Goal: Task Accomplishment & Management: Complete application form

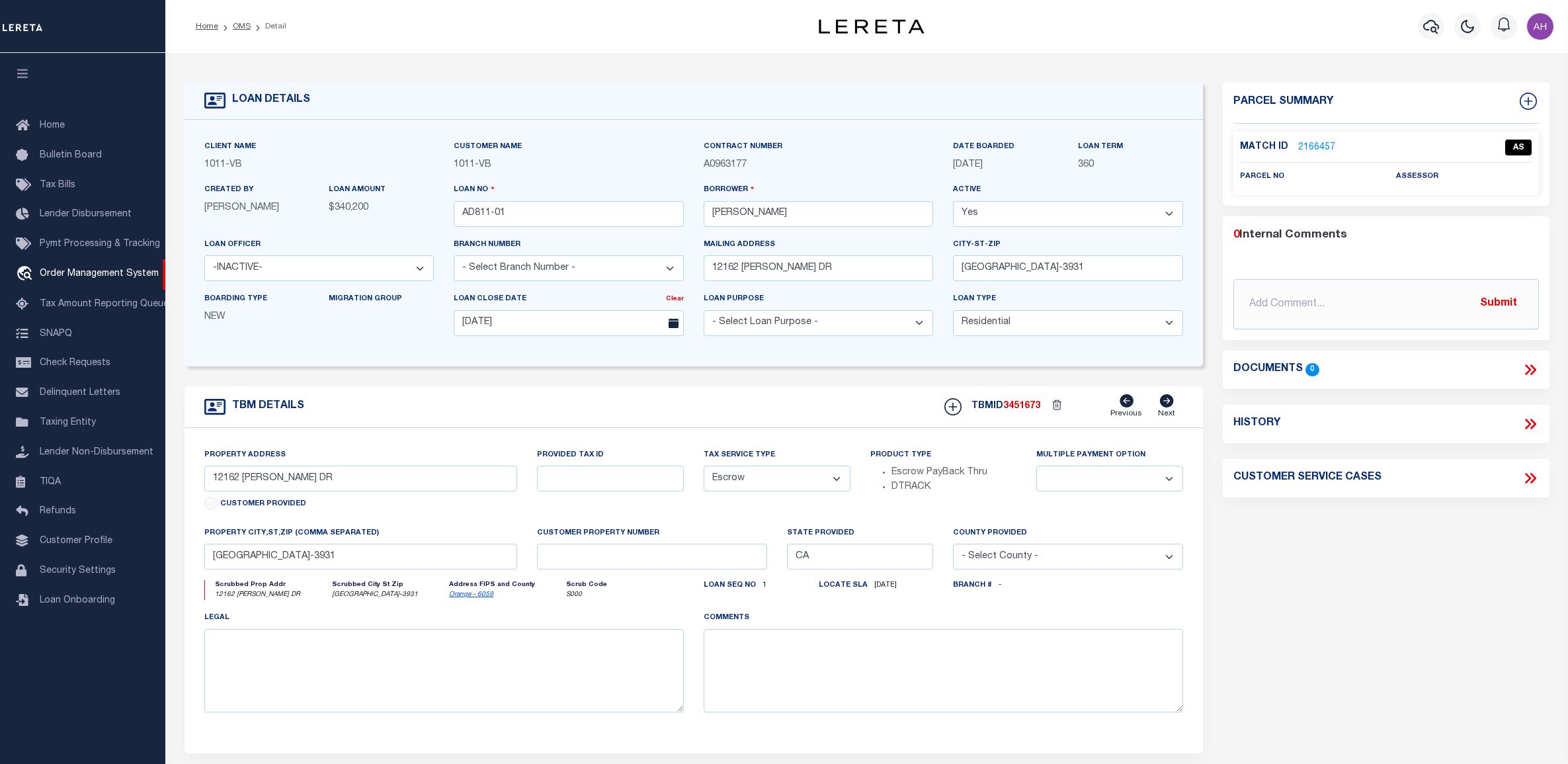
select select "19653"
select select "10"
select select "Escrow"
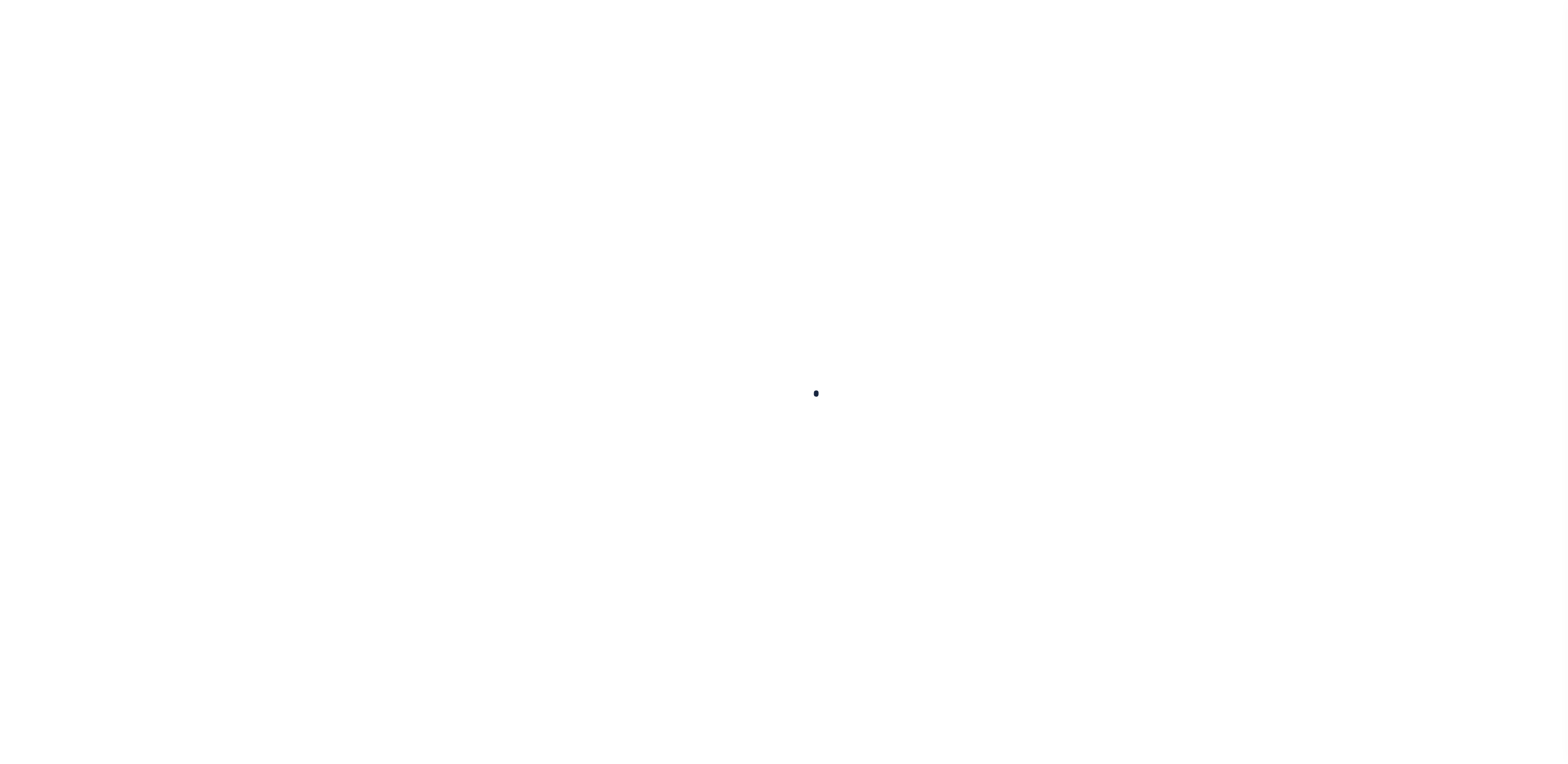
type input "AD811-01"
type input "[PERSON_NAME]"
select select
type input "12162 [PERSON_NAME] DR"
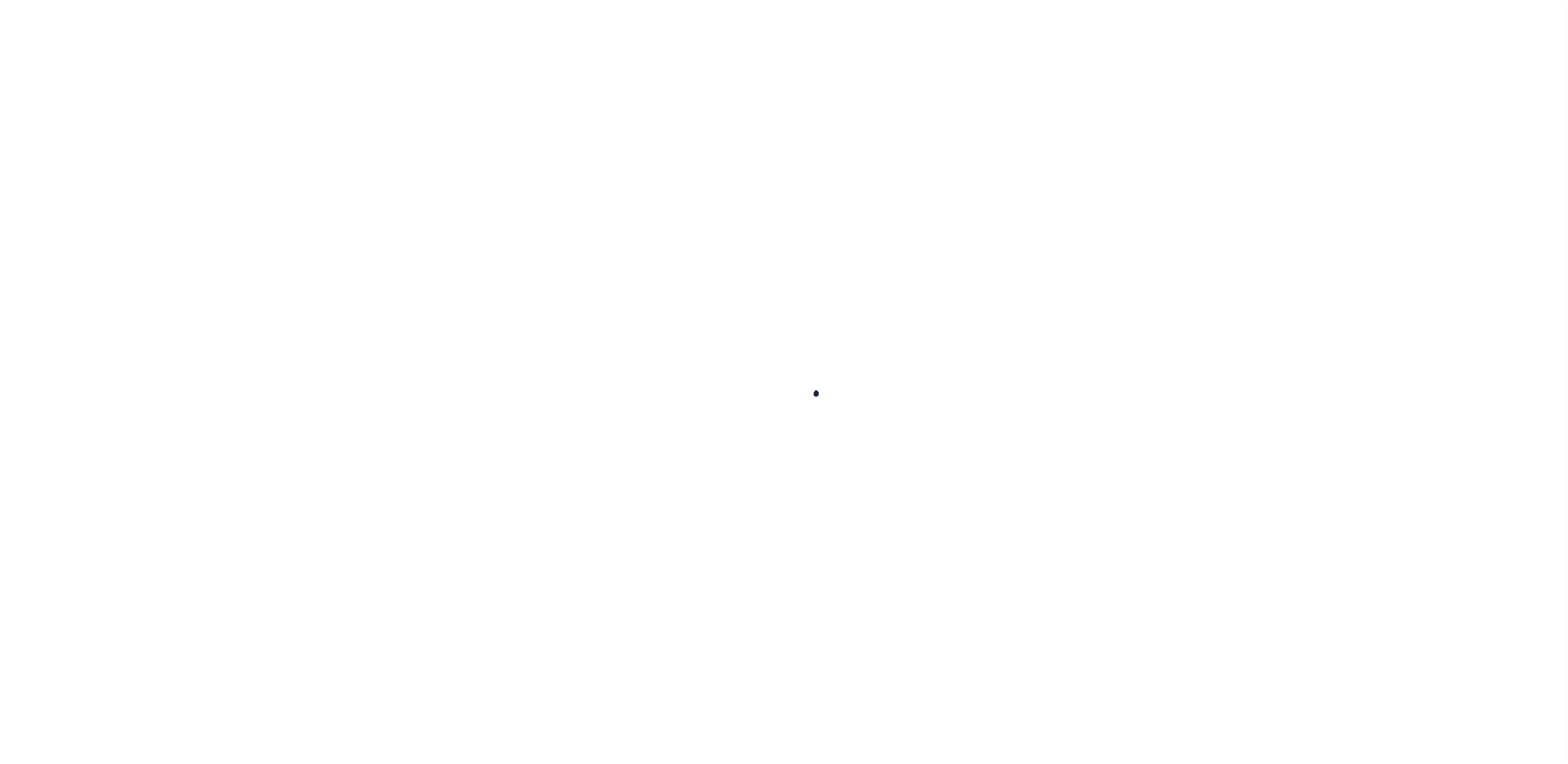
type input "[GEOGRAPHIC_DATA]-3931"
type input "[DATE]"
select select "10"
select select "Escrow"
type input "12162 [PERSON_NAME] DR"
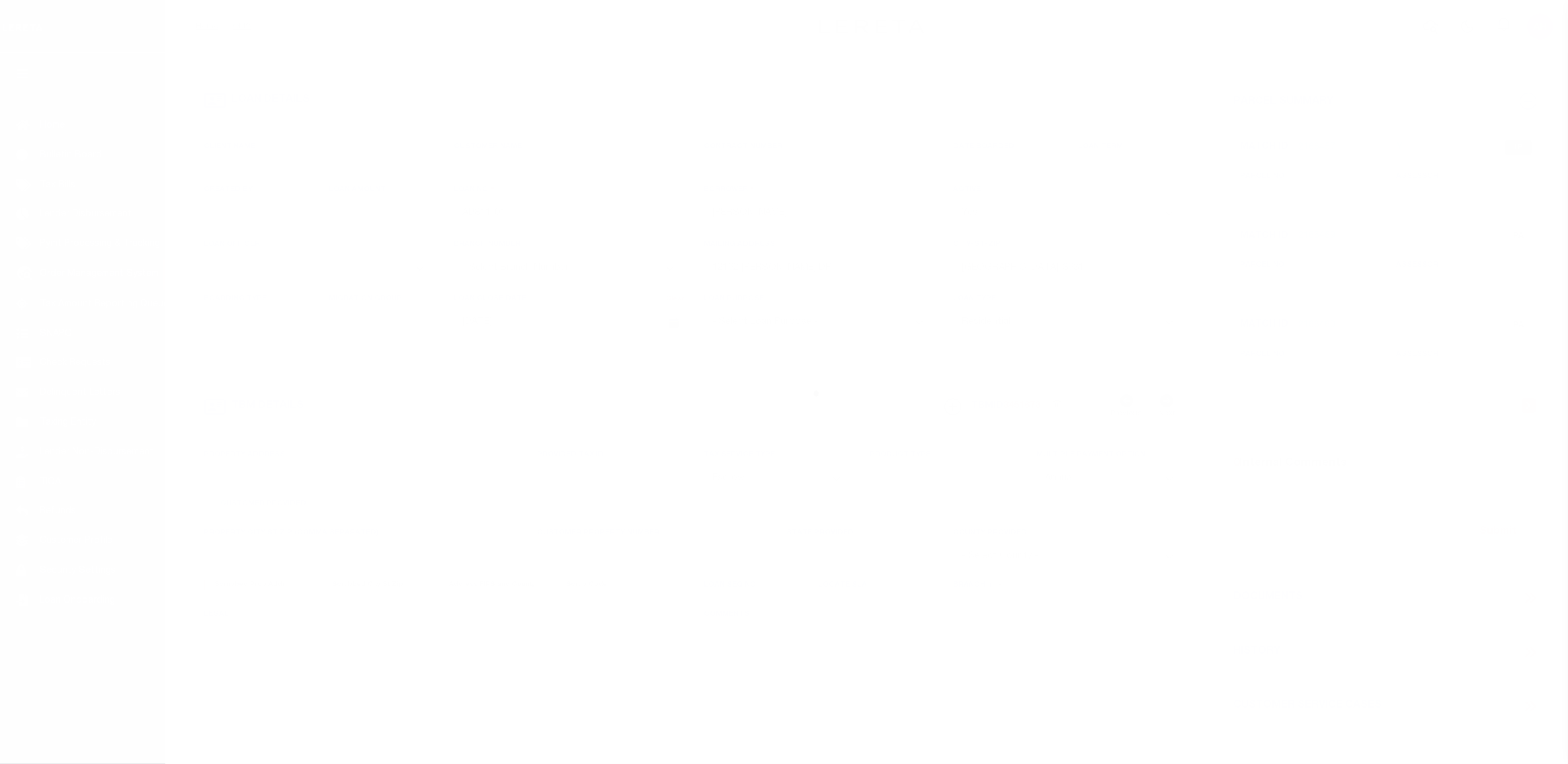
select select
type input "[GEOGRAPHIC_DATA]-3931"
type input "CA"
select select
select select "19653"
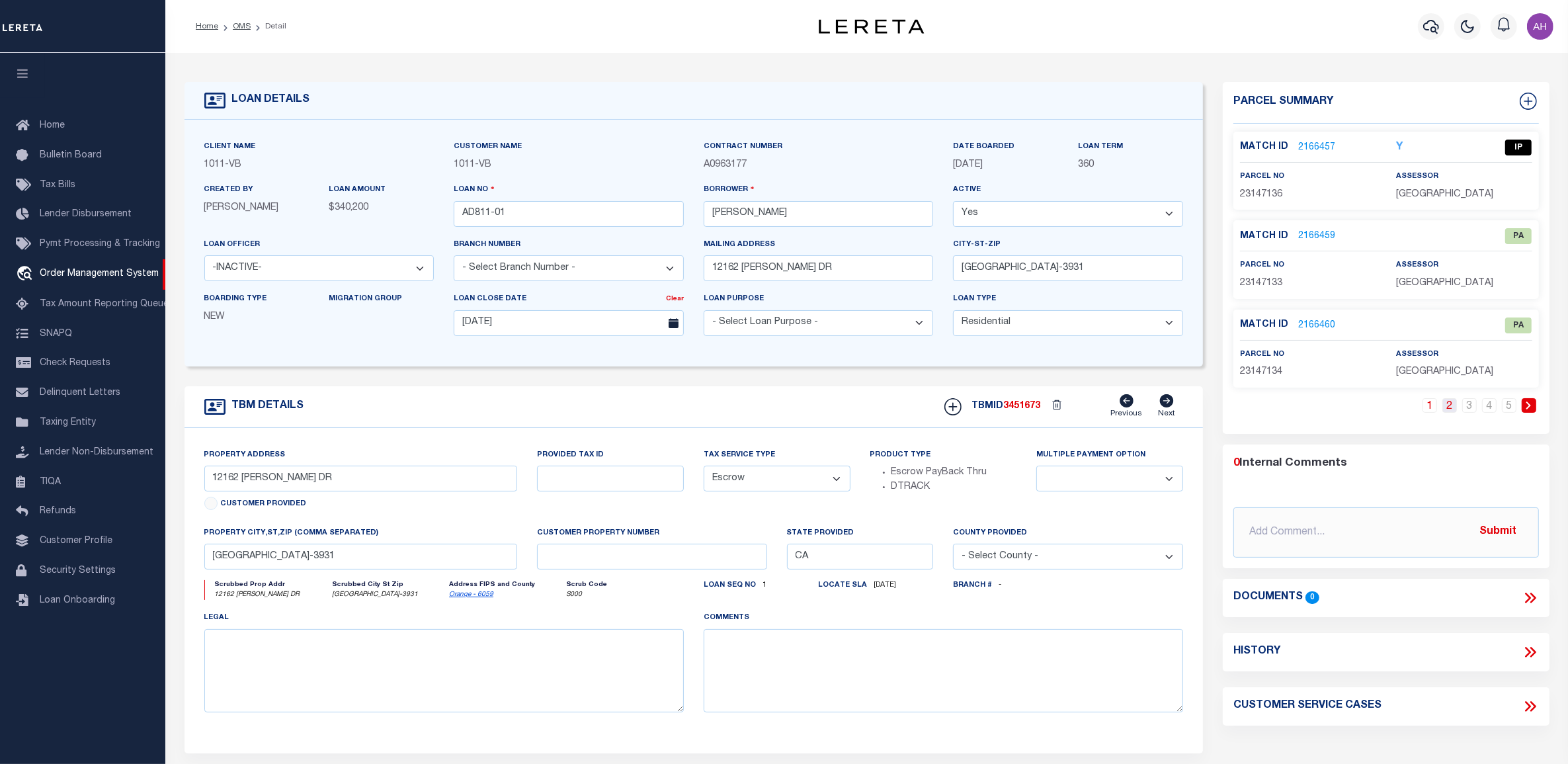
click at [1449, 404] on link "2" at bounding box center [1449, 405] width 14 height 14
click at [1467, 405] on link "3" at bounding box center [1469, 405] width 14 height 14
click at [1490, 406] on link "4" at bounding box center [1489, 405] width 14 height 14
click at [1508, 406] on link "5" at bounding box center [1508, 405] width 14 height 14
click at [1532, 408] on link "5" at bounding box center [1528, 405] width 14 height 14
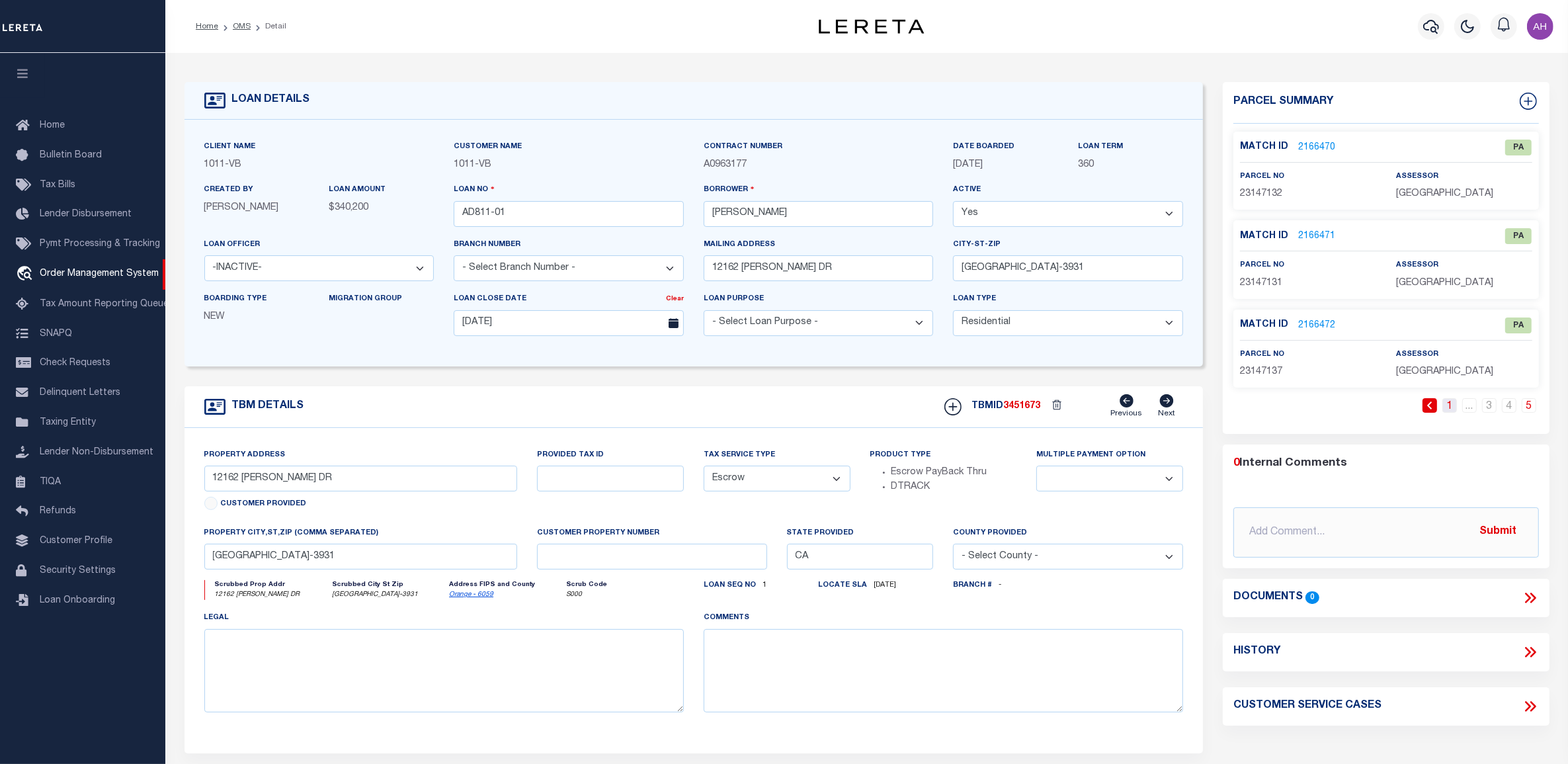
click at [1448, 406] on link "1" at bounding box center [1449, 405] width 14 height 14
click at [1318, 238] on link "2166459" at bounding box center [1316, 236] width 37 height 14
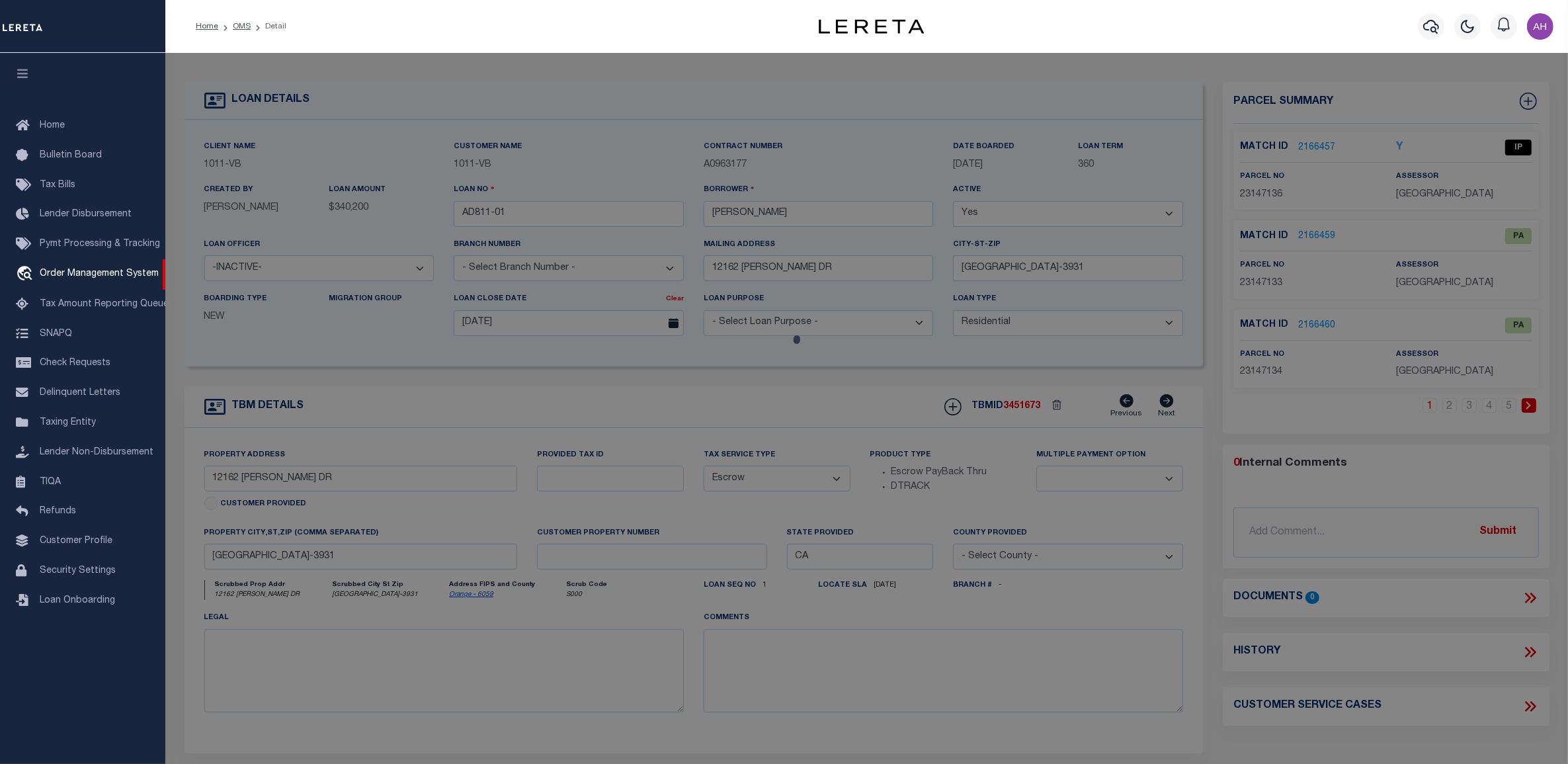
checkbox input "false"
select select "PA"
type input "NEW GARDEN GROVE COMMUNITY LP"
select select "ATL"
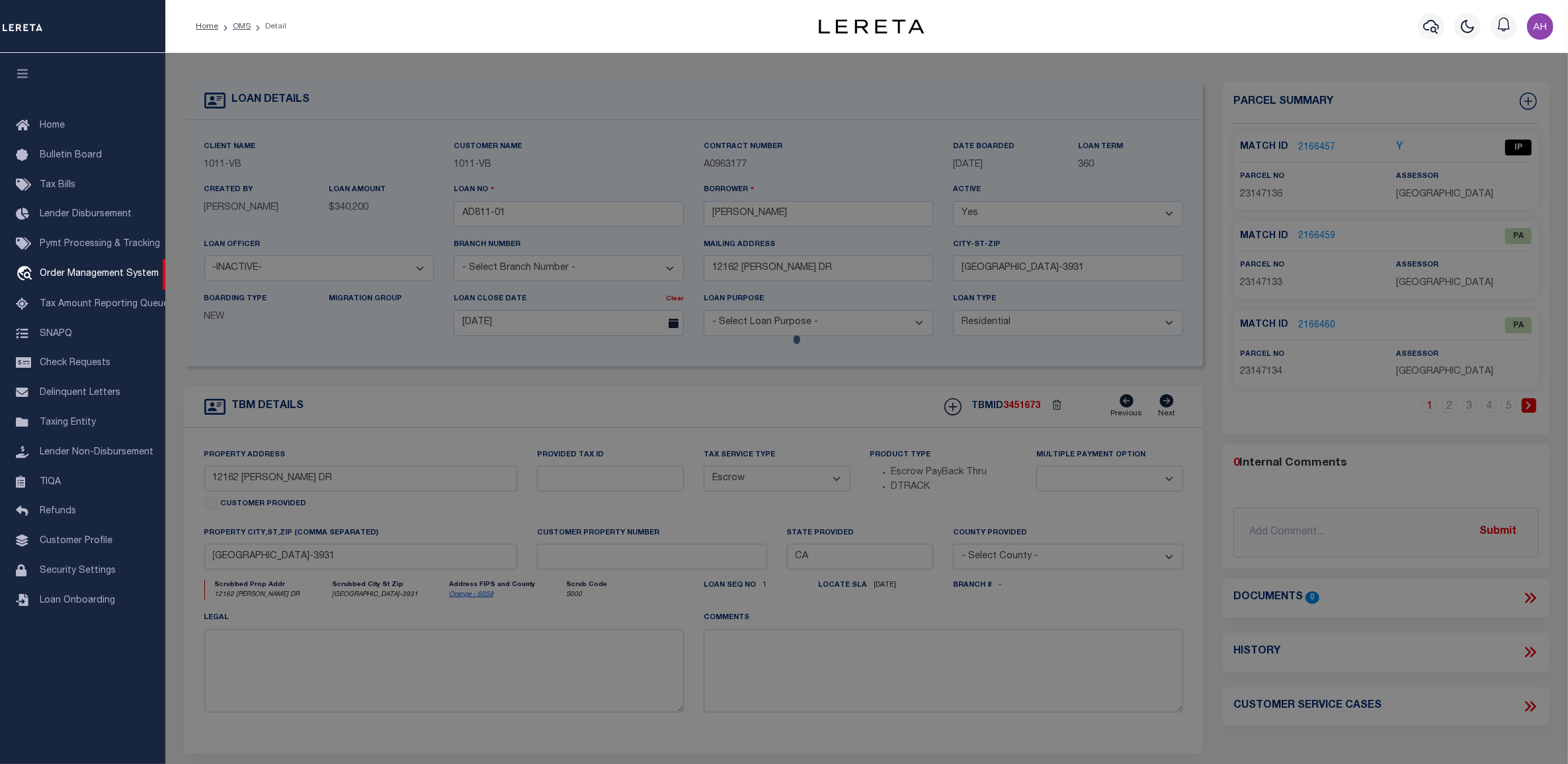
select select "ADD"
type input "12202 TAMERLANE DR"
checkbox input "false"
type input "GARDEN GROVE, CA 92840"
type textarea "N TR 3050 BLK LOT 8"
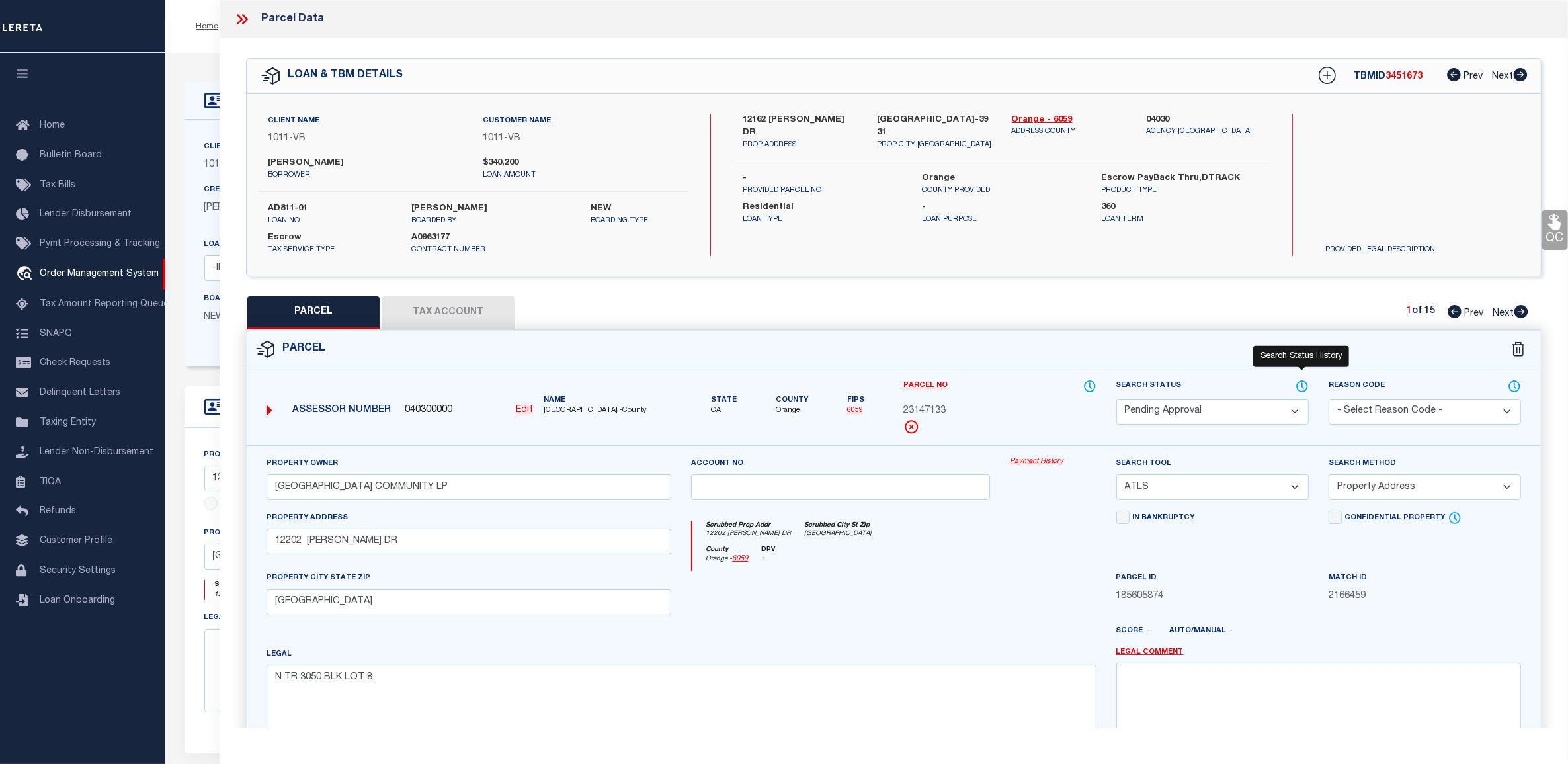
click at [1302, 384] on icon at bounding box center [1303, 385] width 2 height 5
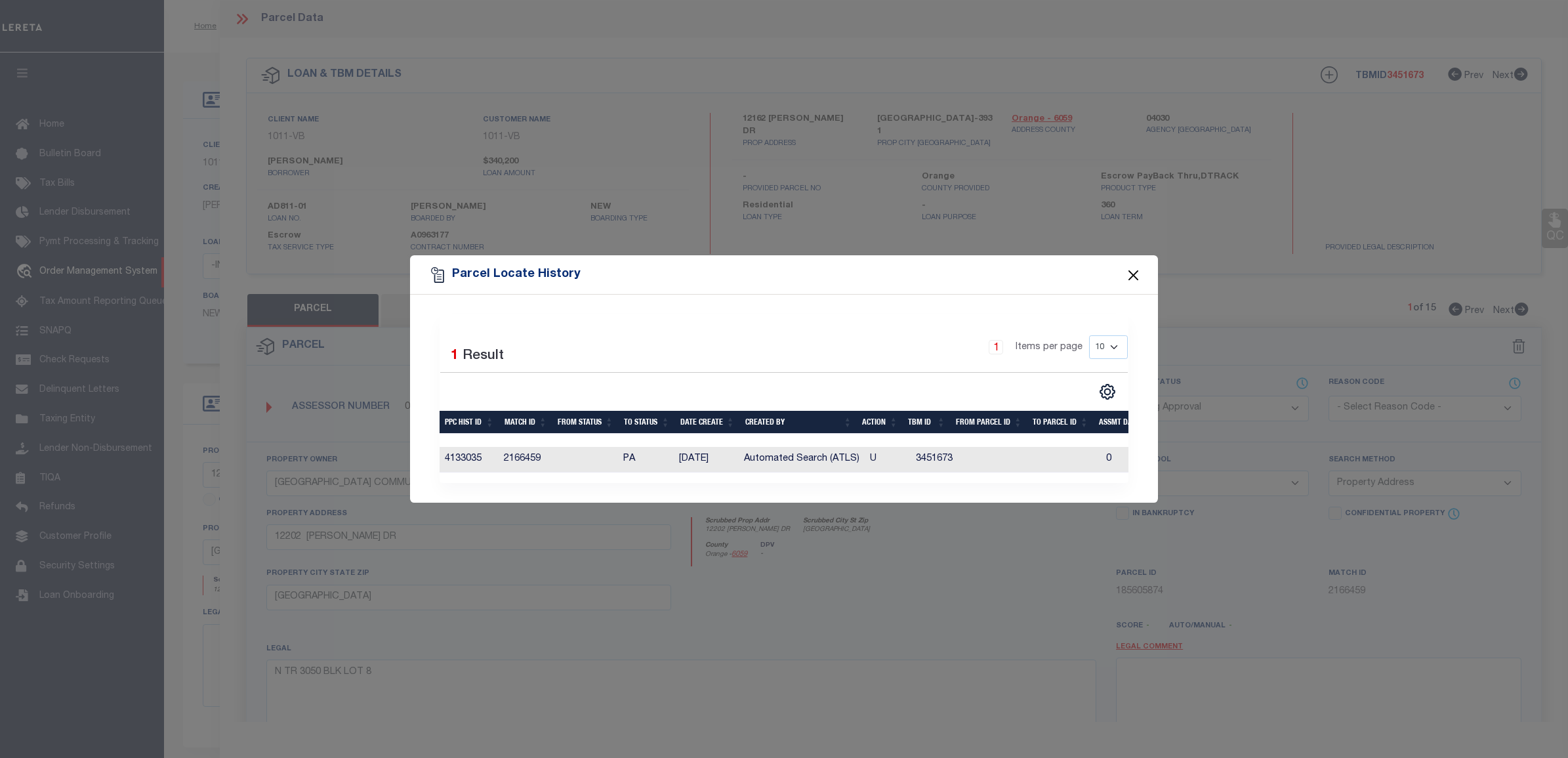
click at [1129, 275] on button "Close" at bounding box center [1134, 275] width 17 height 17
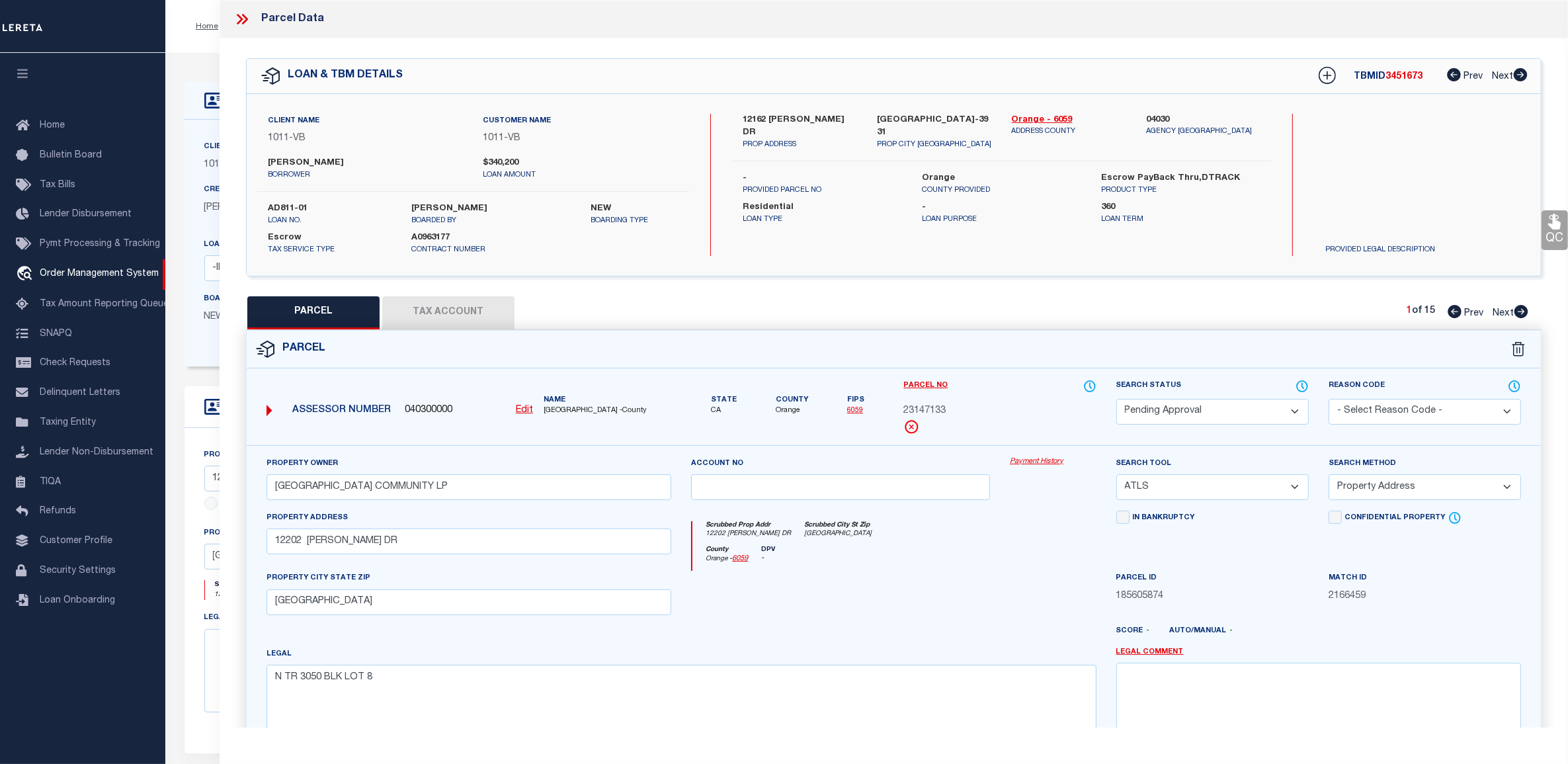
click at [1523, 308] on icon at bounding box center [1521, 311] width 14 height 13
select select "AS"
select select
checkbox input "false"
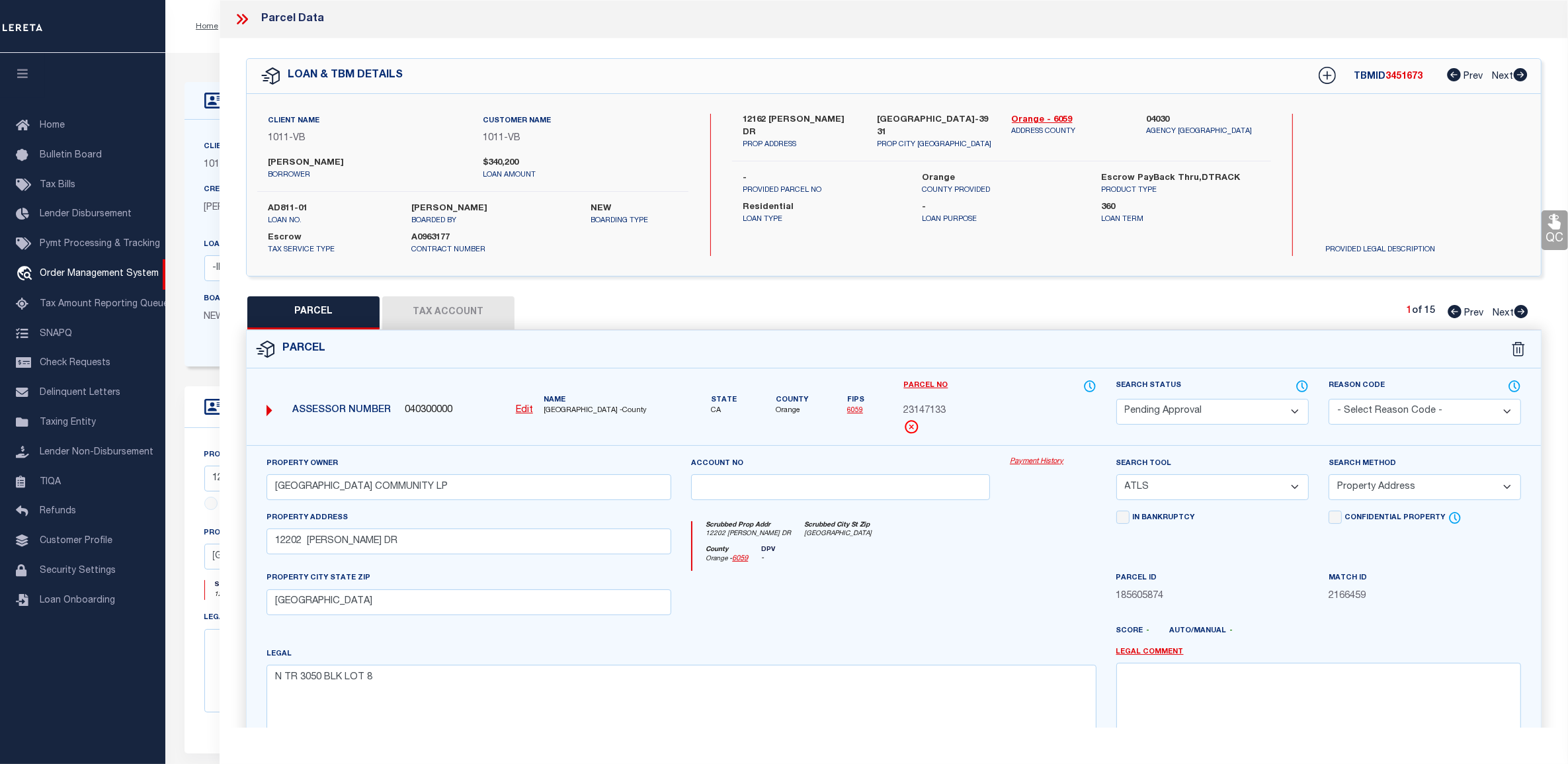
checkbox input "false"
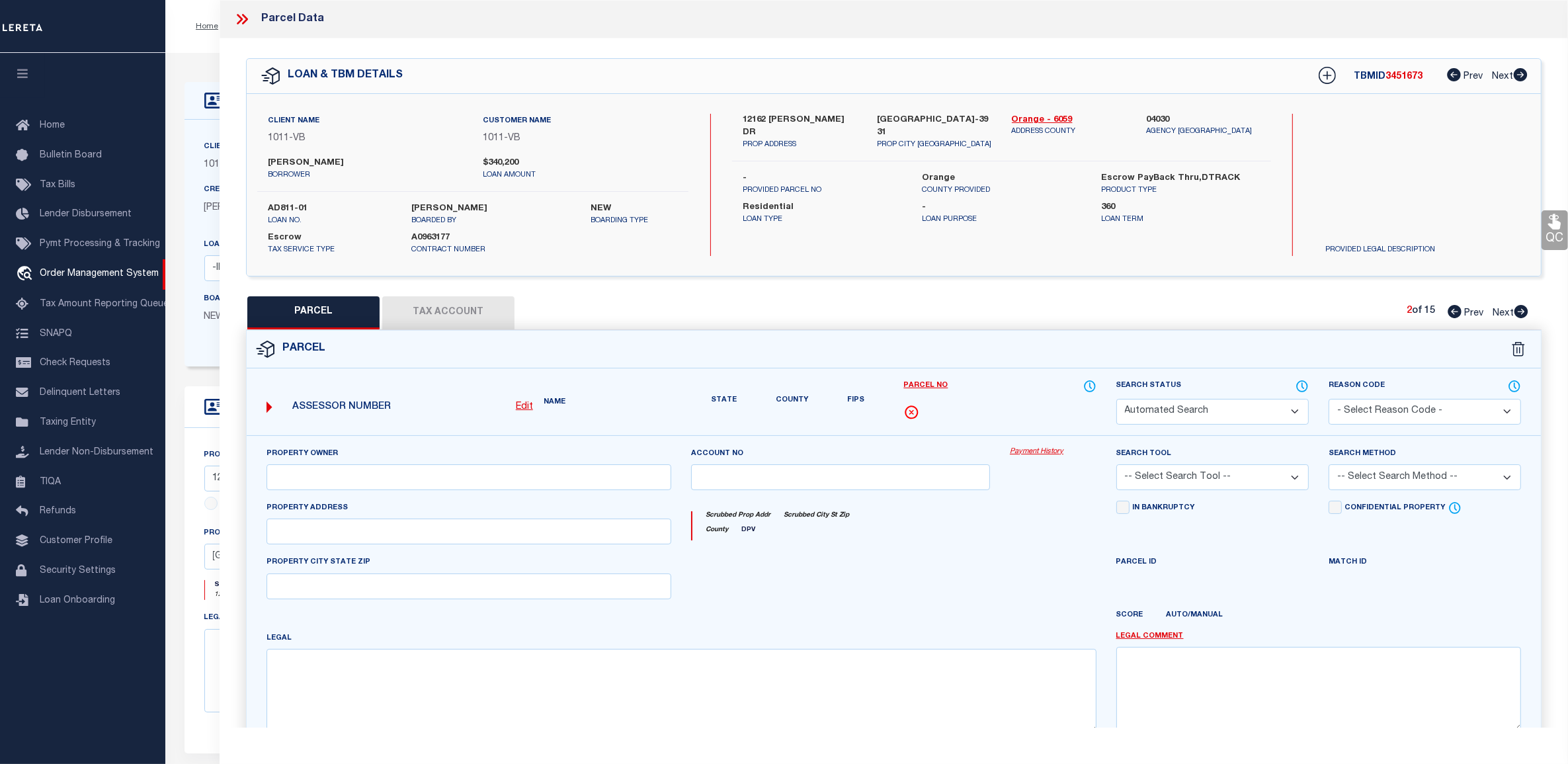
select select "IP"
type input "NEW GARDEN GROVE COMMUNITY LP"
select select "ATL"
select select "ADD"
type input "12162 TAMERLANE DR"
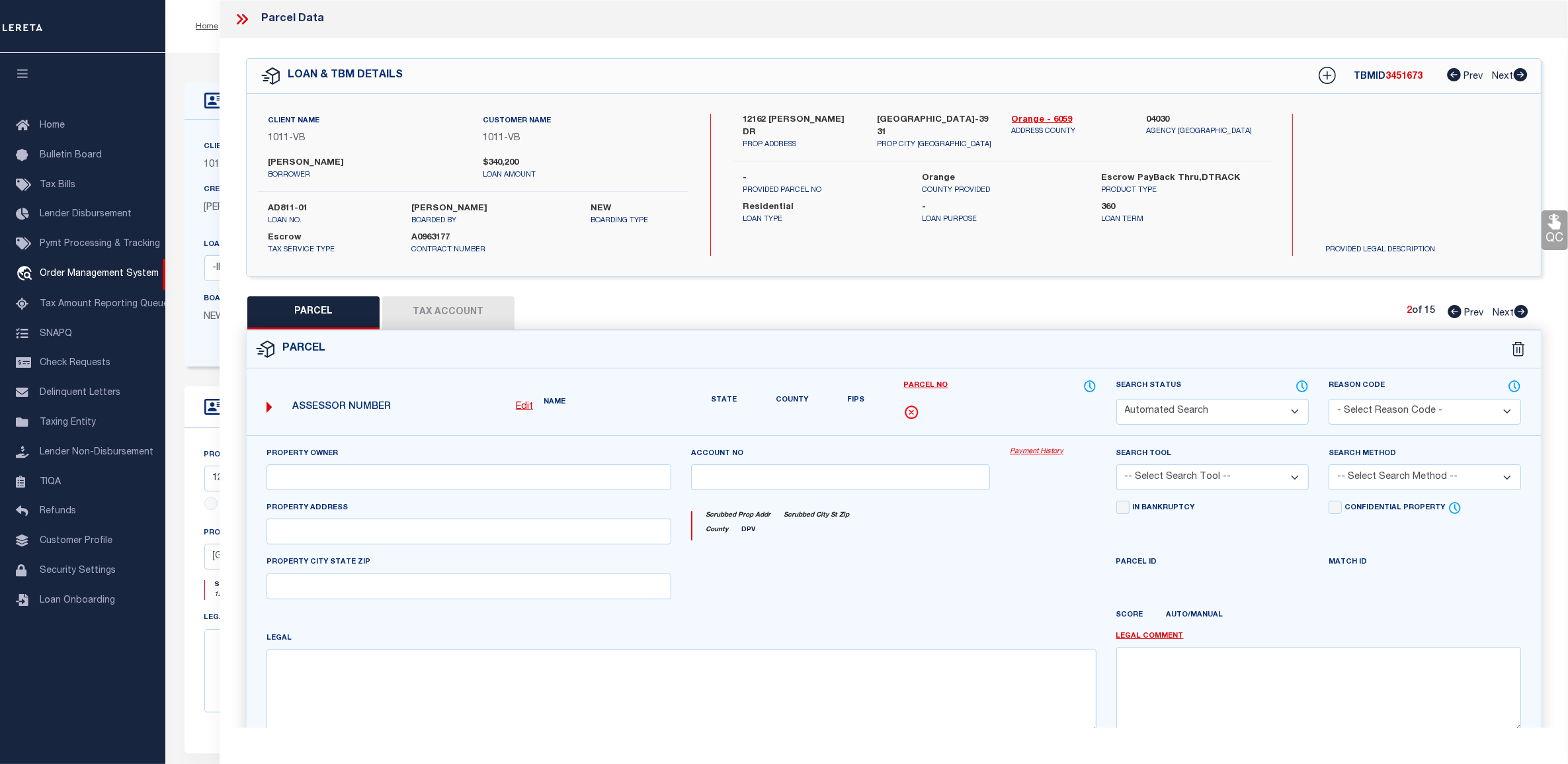
checkbox input "false"
type input "GARDEN GROVE, CA 92840"
type textarea "N TR 5503 BLK LOT 6"
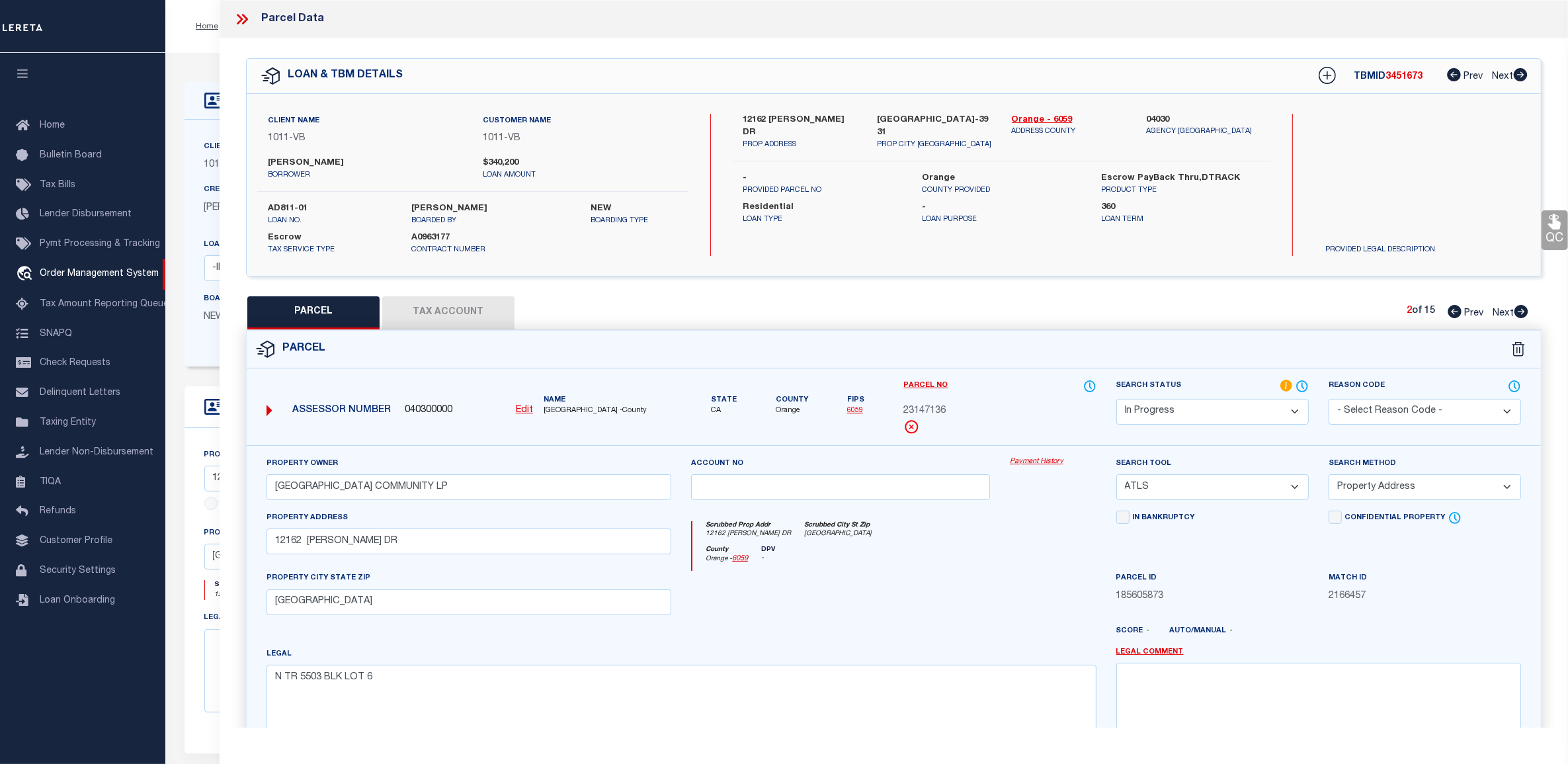
click at [1523, 308] on icon at bounding box center [1521, 311] width 14 height 13
select select "AS"
select select
checkbox input "false"
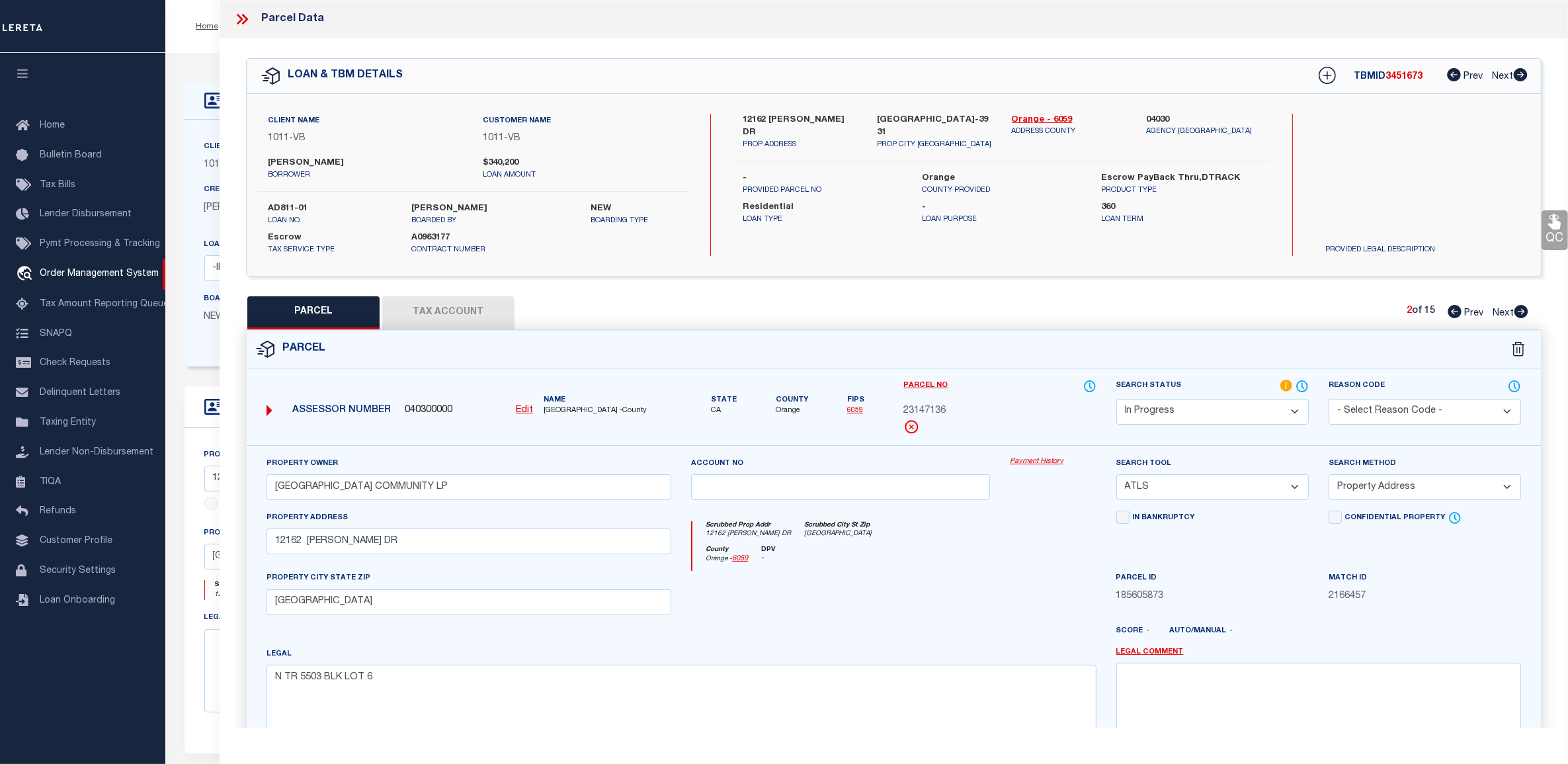
checkbox input "false"
select select "PA"
type input "NEW GARDEN GROVE COMMUNITY LP"
select select "ATL"
select select "ADD"
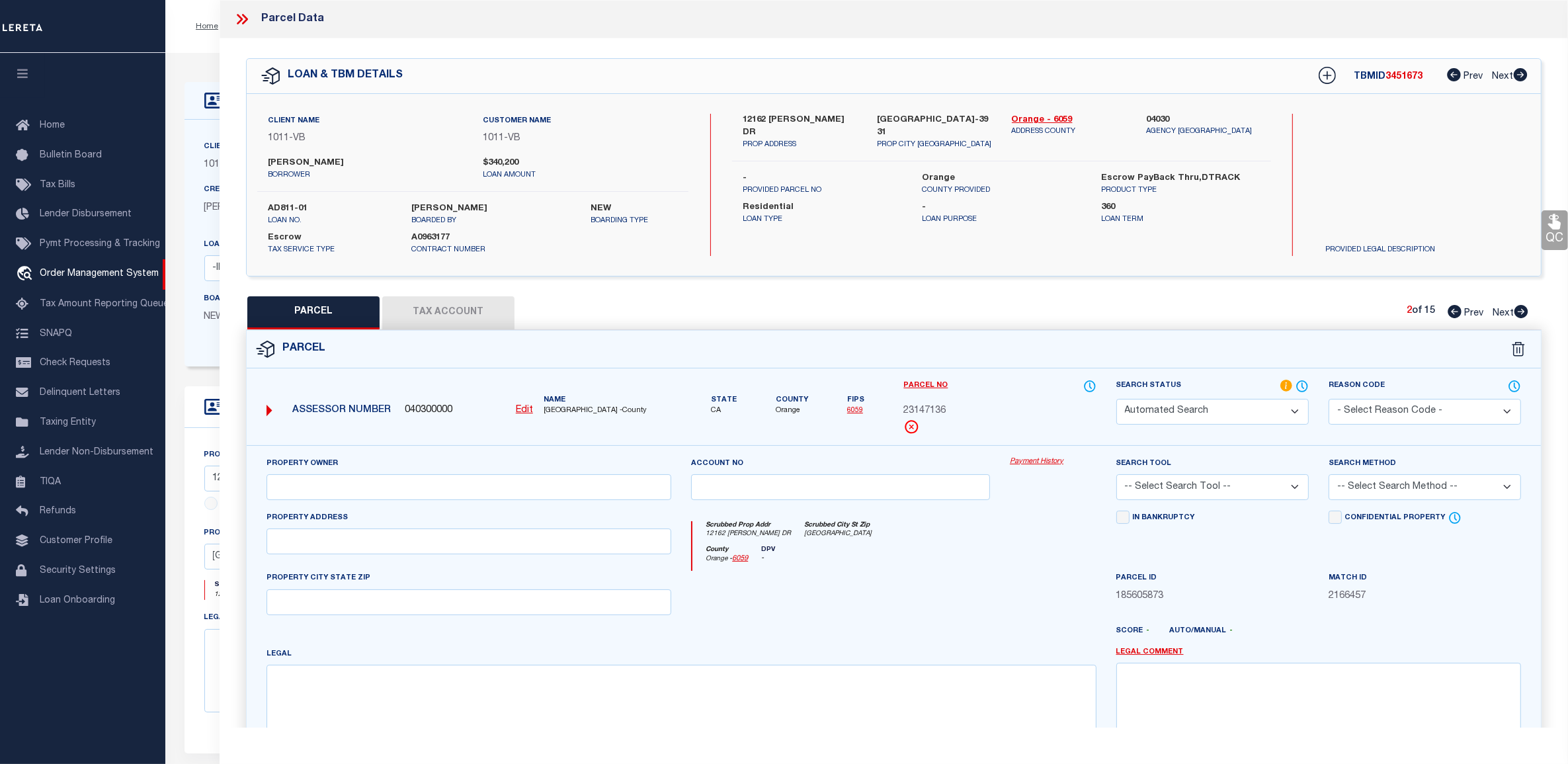
type input "12182 TAMERLANE DR"
checkbox input "false"
type input "GARDEN GROVE, CA 92840"
type textarea "N TR 3050 BLK LOT 9"
click at [1523, 308] on icon at bounding box center [1521, 311] width 14 height 13
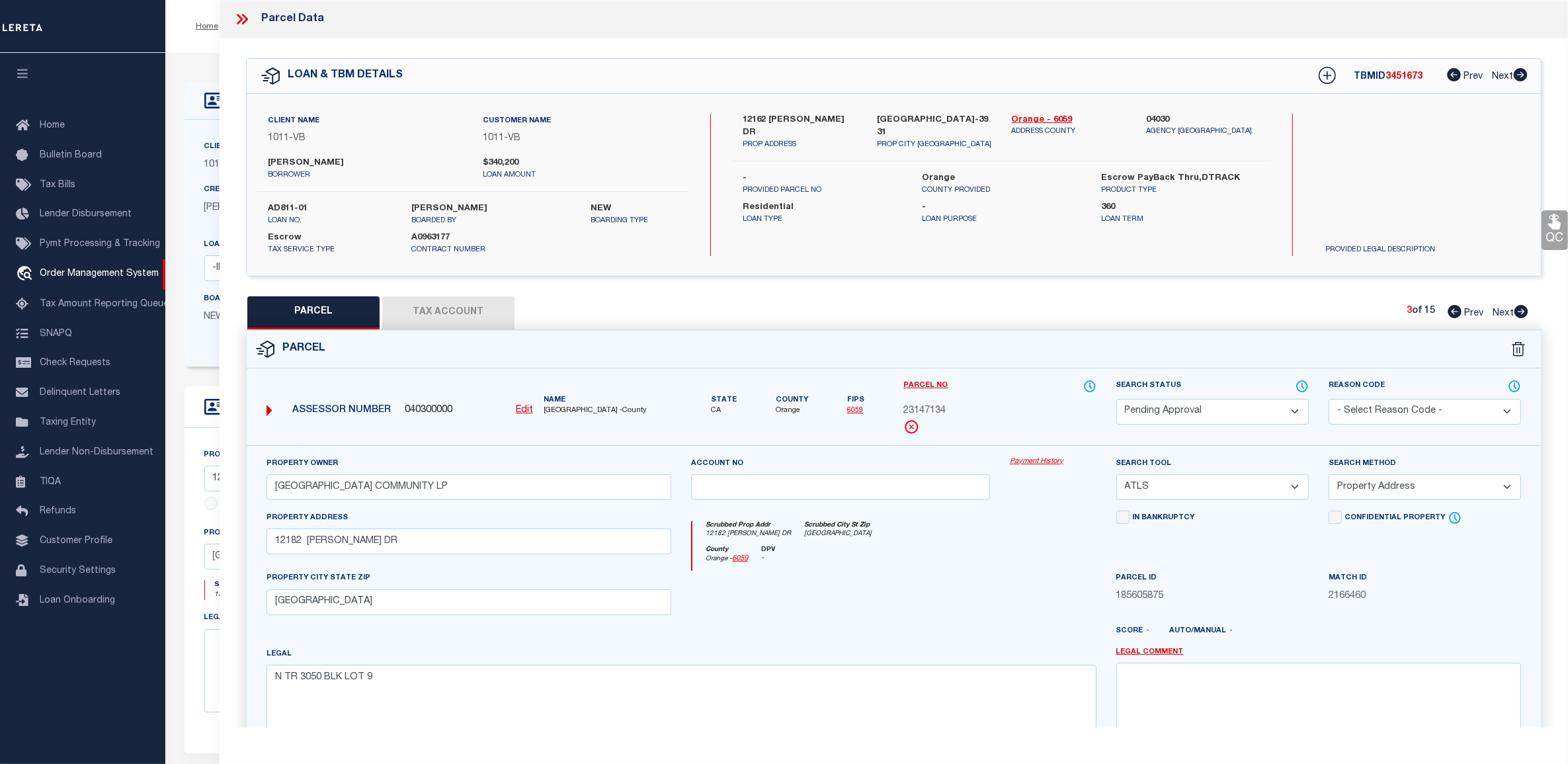
select select "AS"
select select
checkbox input "false"
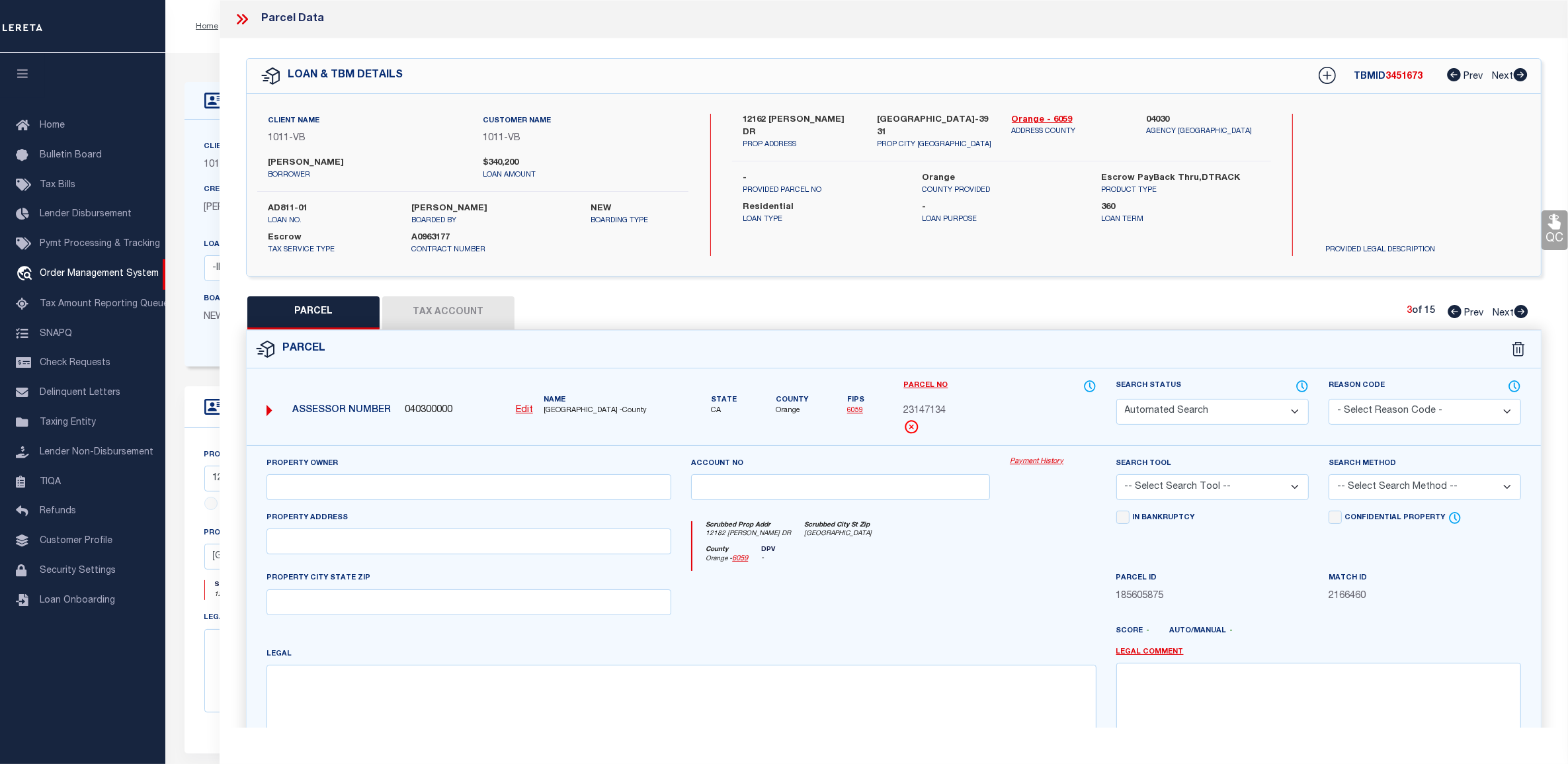
select select "PA"
type input "NEW GARDEN GROVE COMMUNITY LP"
select select "ATL"
select select "ADD"
type input "12172 TAMERLANE DR"
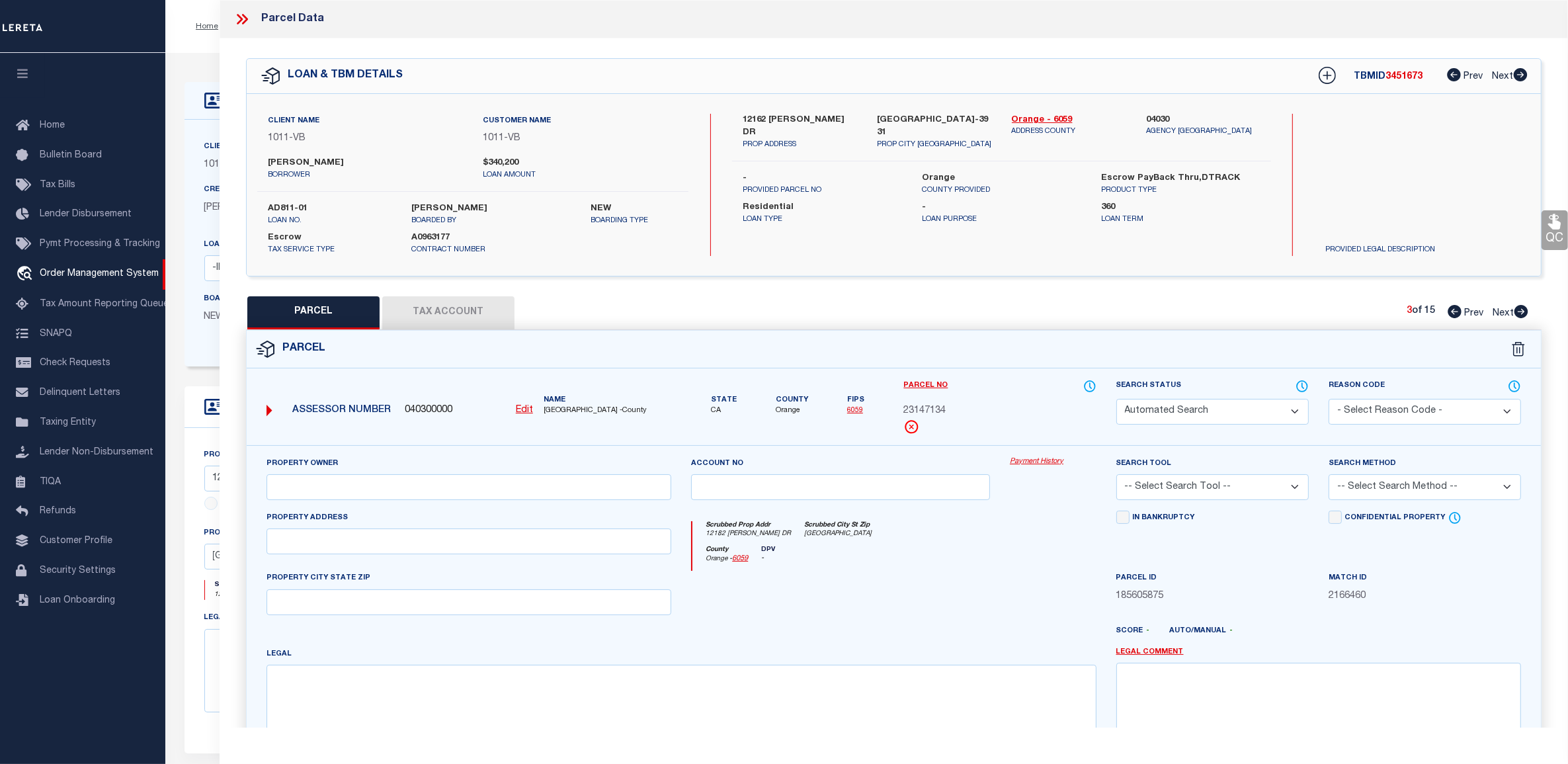
checkbox input "false"
type input "GARDEN GROVE, CA 92840"
type textarea "N TR 3050 BLK LOT 10"
click at [1523, 308] on icon at bounding box center [1521, 311] width 14 height 13
select select "AS"
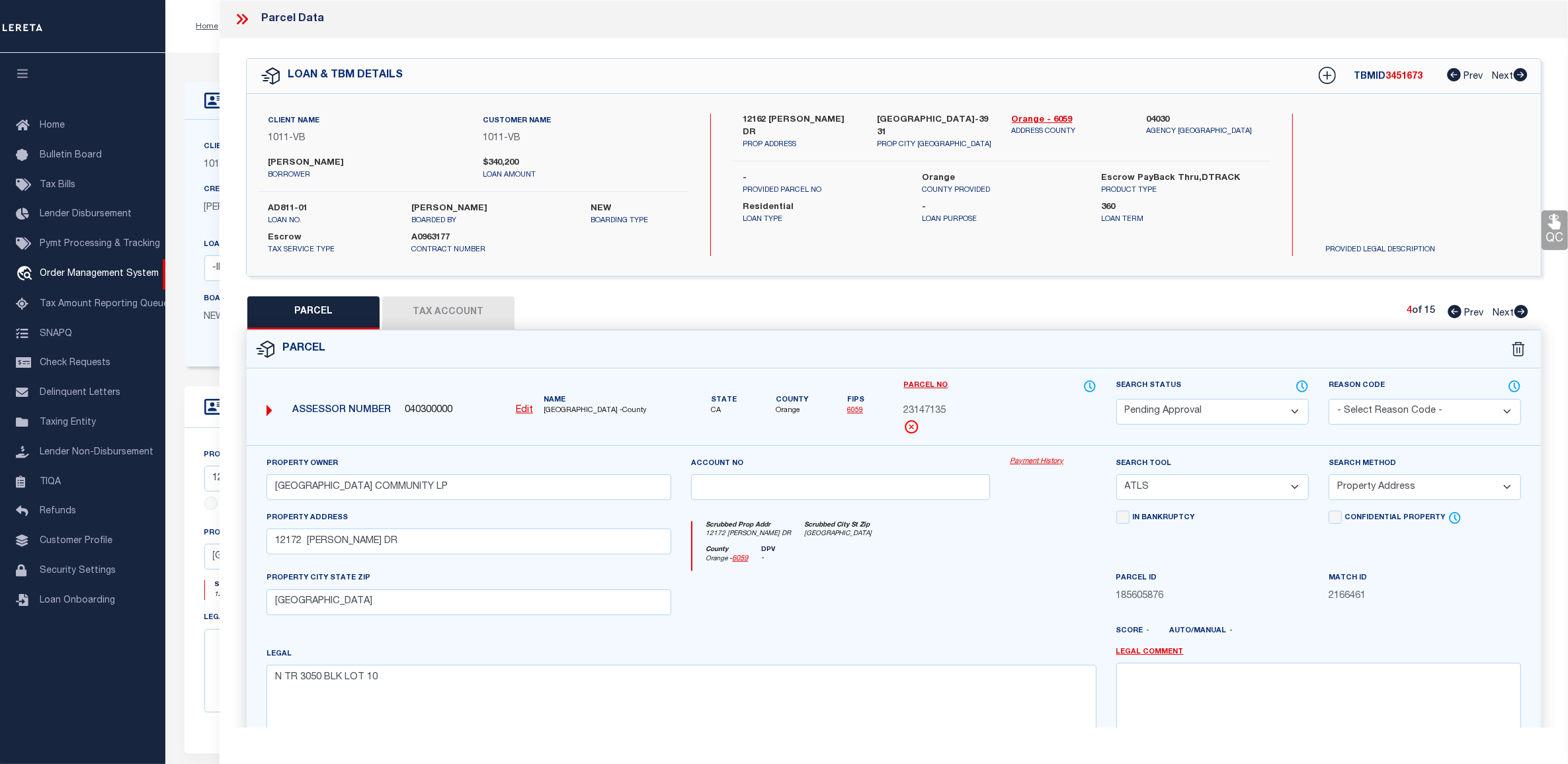
select select
checkbox input "false"
select select "PA"
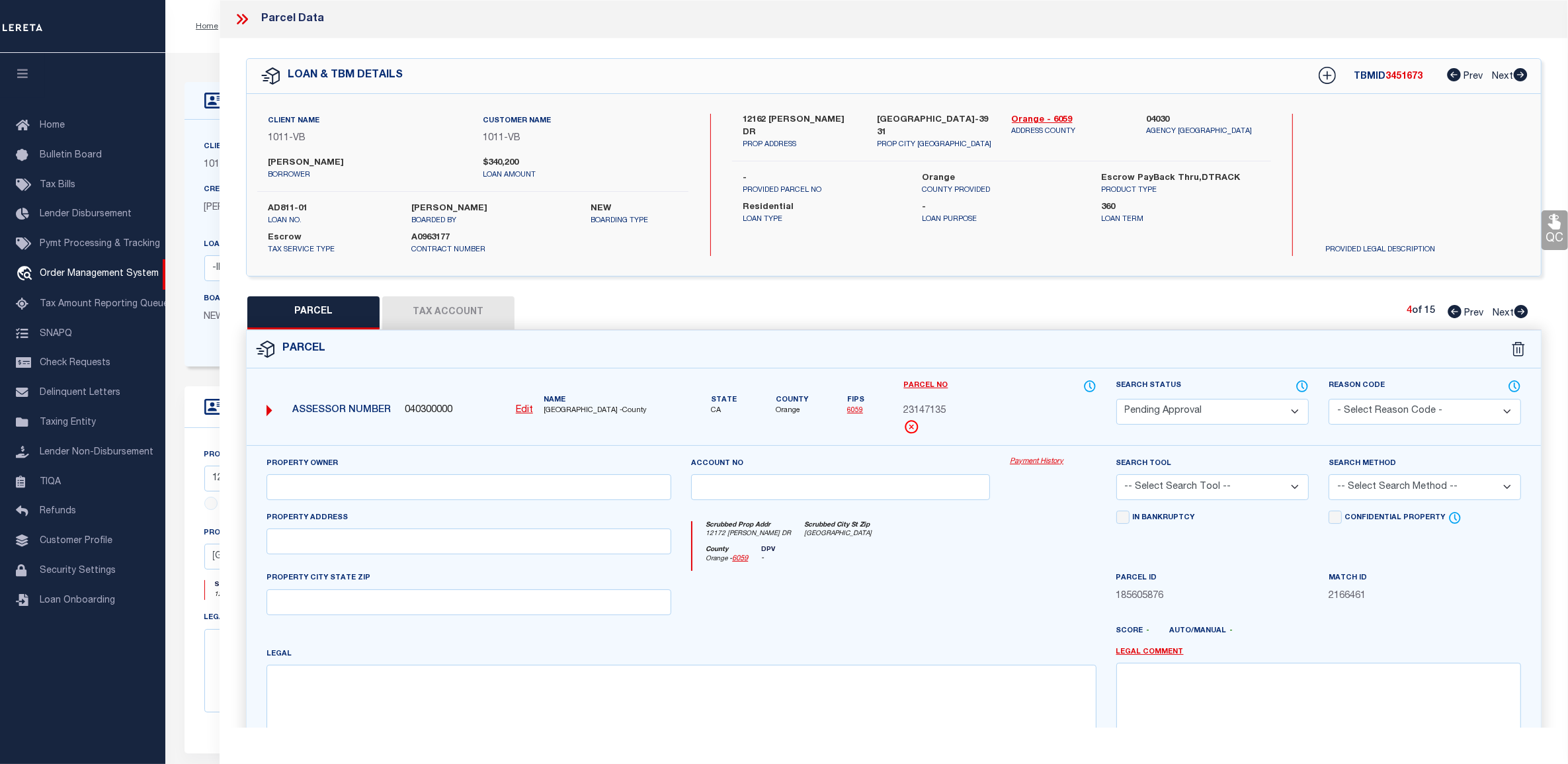
type input "NEW GARDEN GROVE COMMUNITY LP"
select select "ATL"
select select "ADD"
type input "12181 TAMERLANE DR"
checkbox input "false"
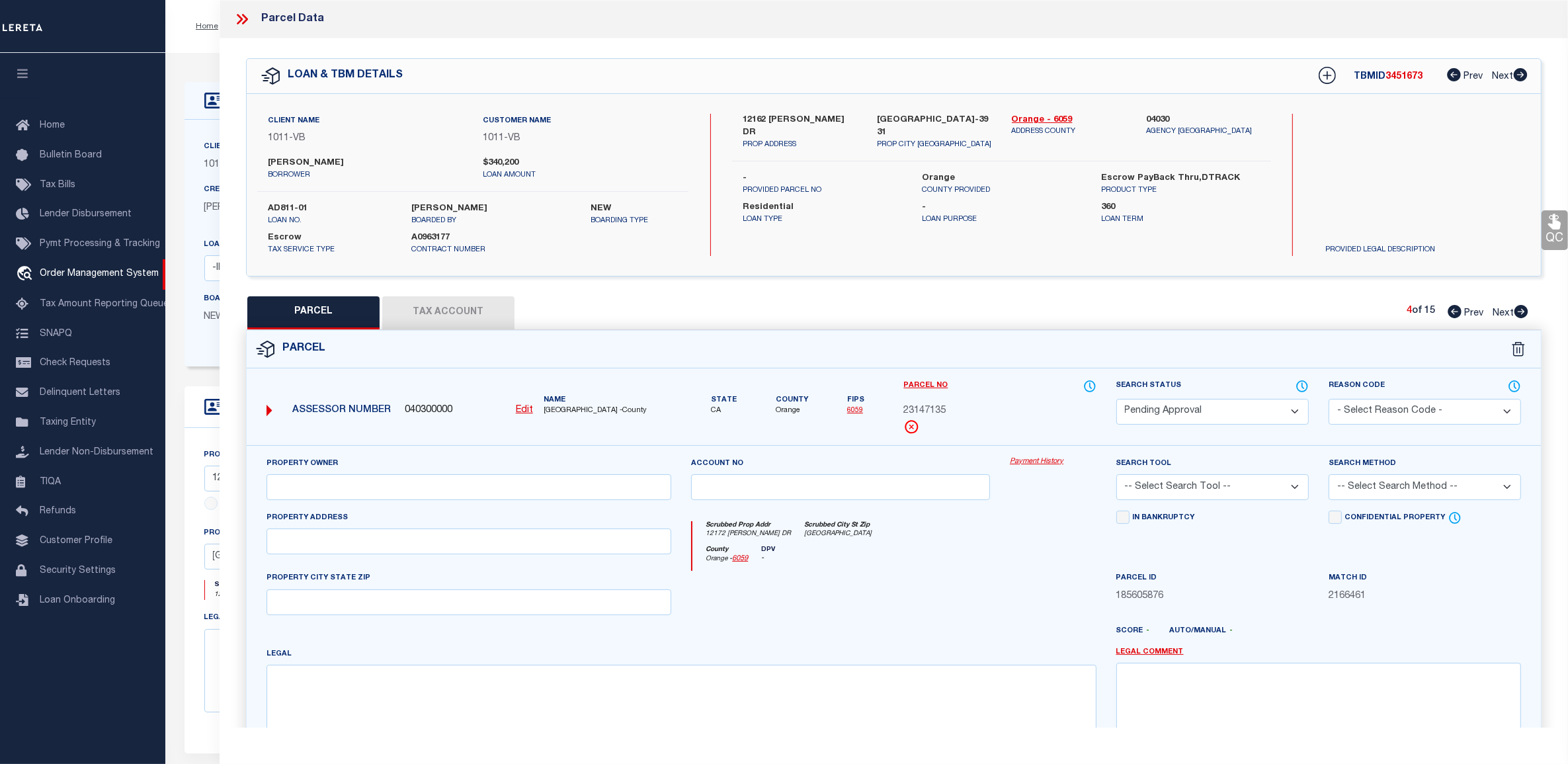
type input "GARDEN GROVE, CA 92840"
type textarea "N TR 3050 BLK LOT 2"
click at [1523, 308] on icon at bounding box center [1521, 311] width 14 height 13
select select "AS"
select select
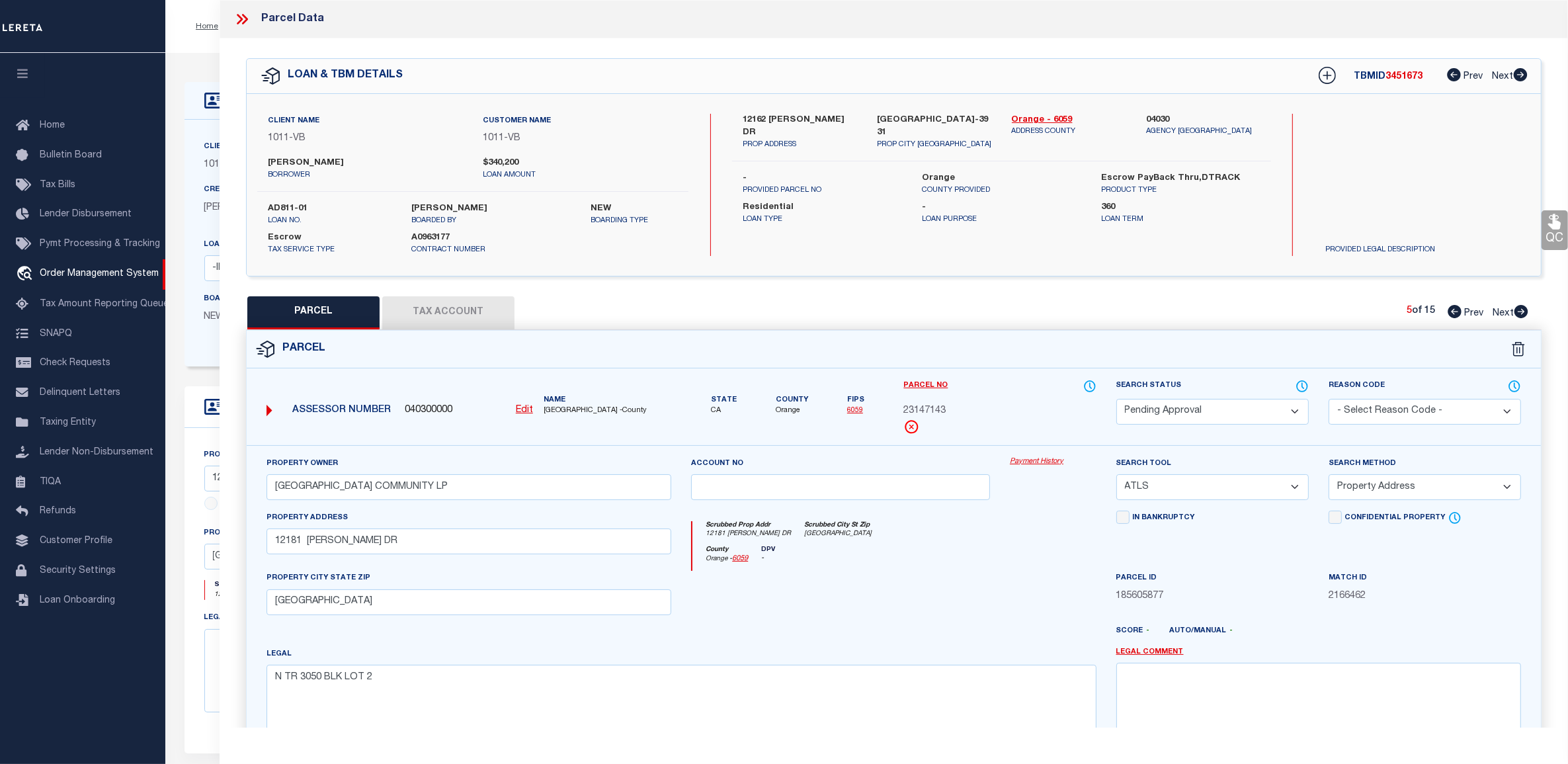
select select
checkbox input "false"
select select "PA"
type input "NEW GARDEN GROVE COMMUNITY LP"
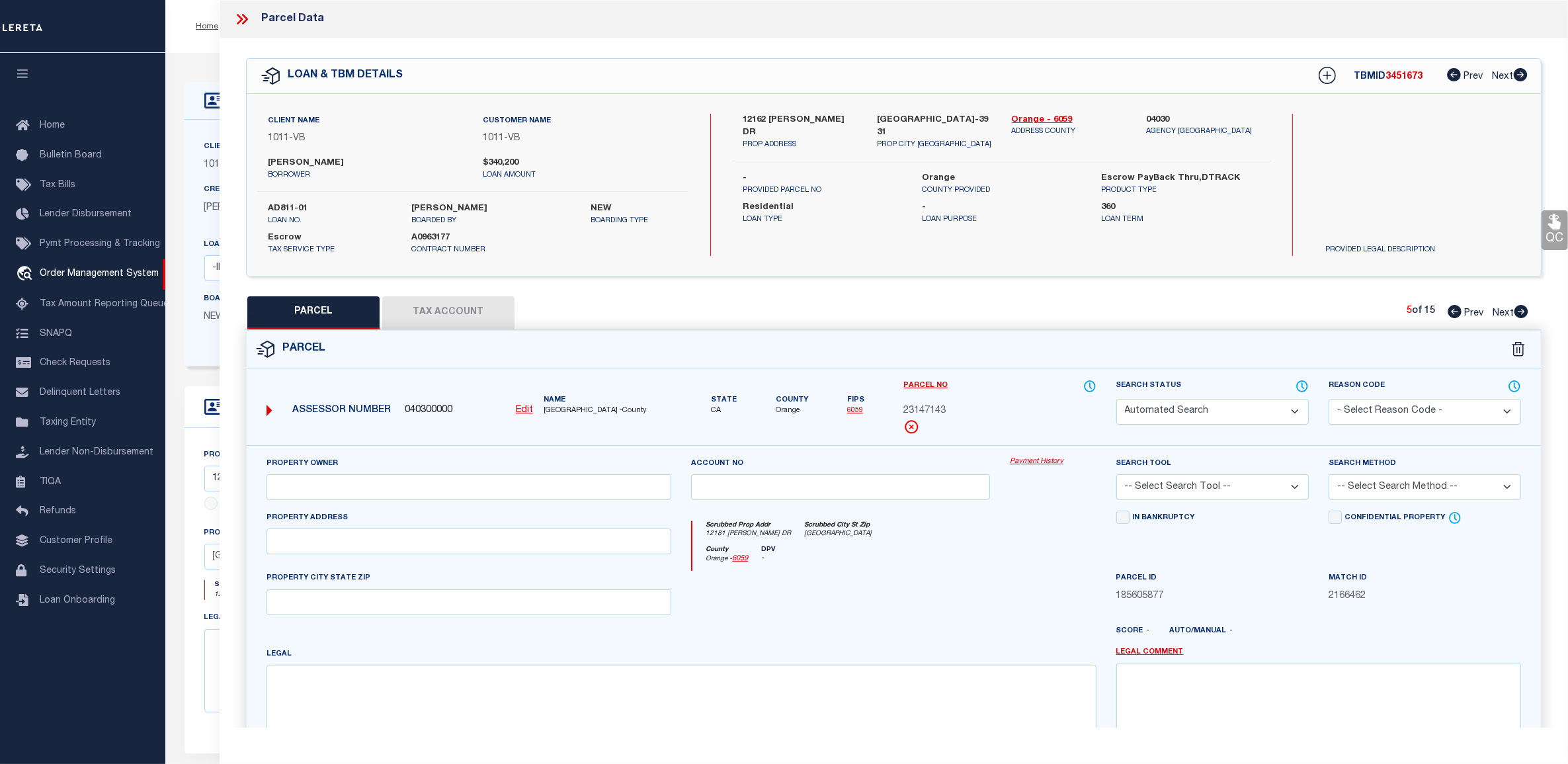
select select "ATL"
select select "ADD"
type input "12132 TAMERLANE DR"
checkbox input "false"
type input "GARDEN GROVE, CA 92840"
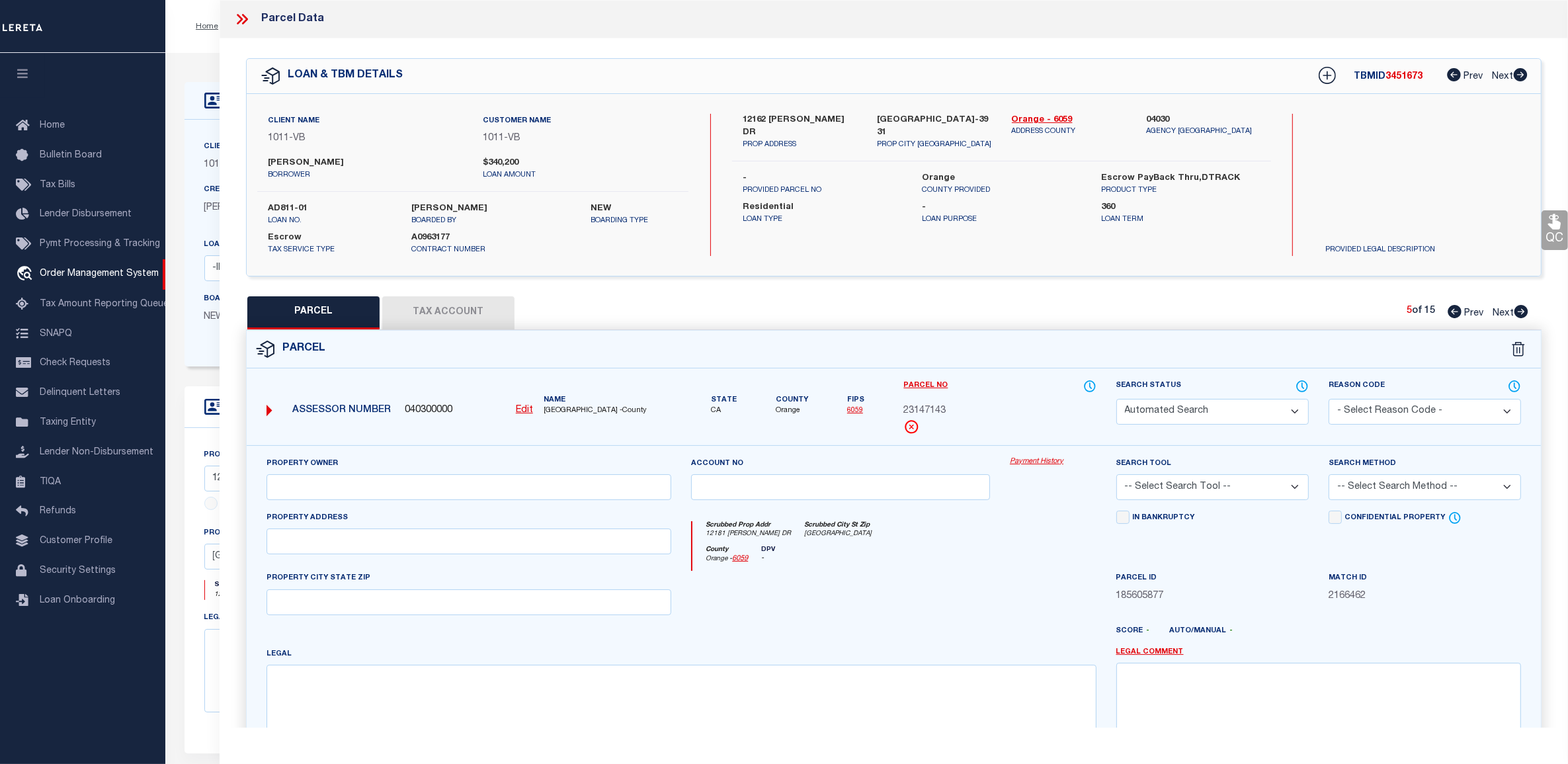
type textarea "N TR 5503 BLK LOT 4"
click at [1523, 308] on icon at bounding box center [1521, 311] width 14 height 13
select select "AS"
select select
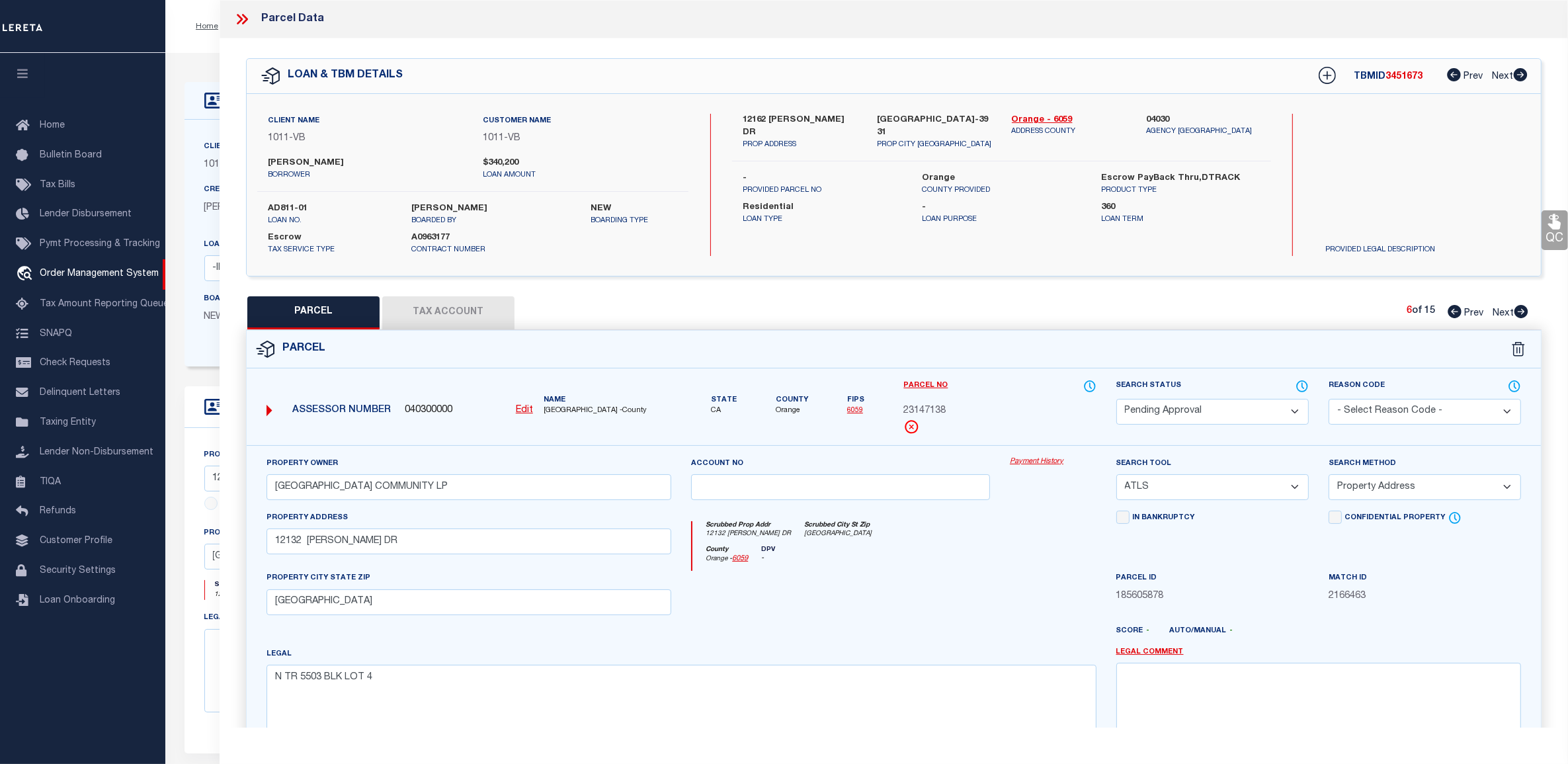
checkbox input "false"
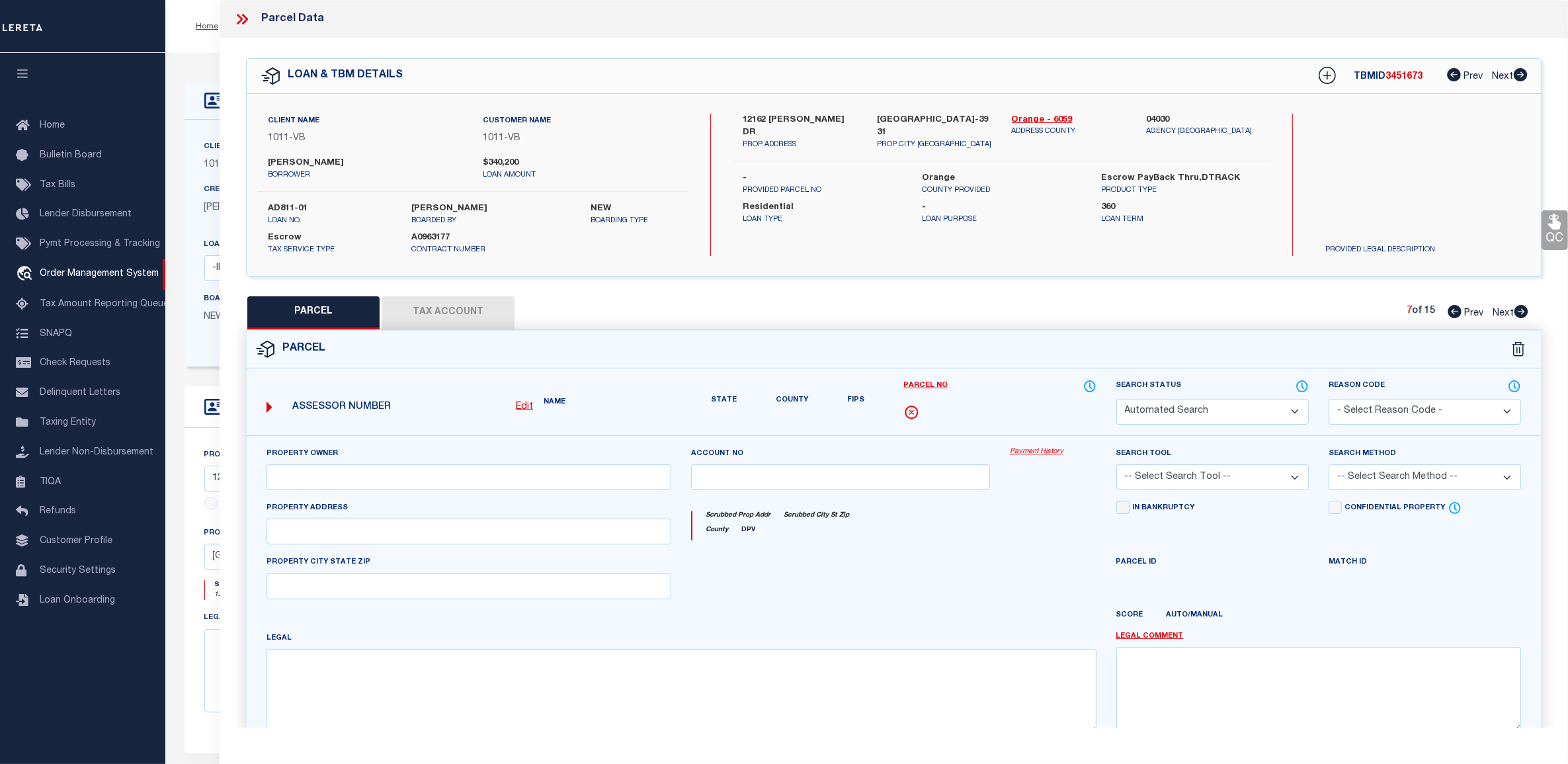
select select "PA"
type input "NEW GARDEN GROVE COMMUNITY LP"
select select "ATL"
select select "ADD"
type input "12131 TAMERLANE DR"
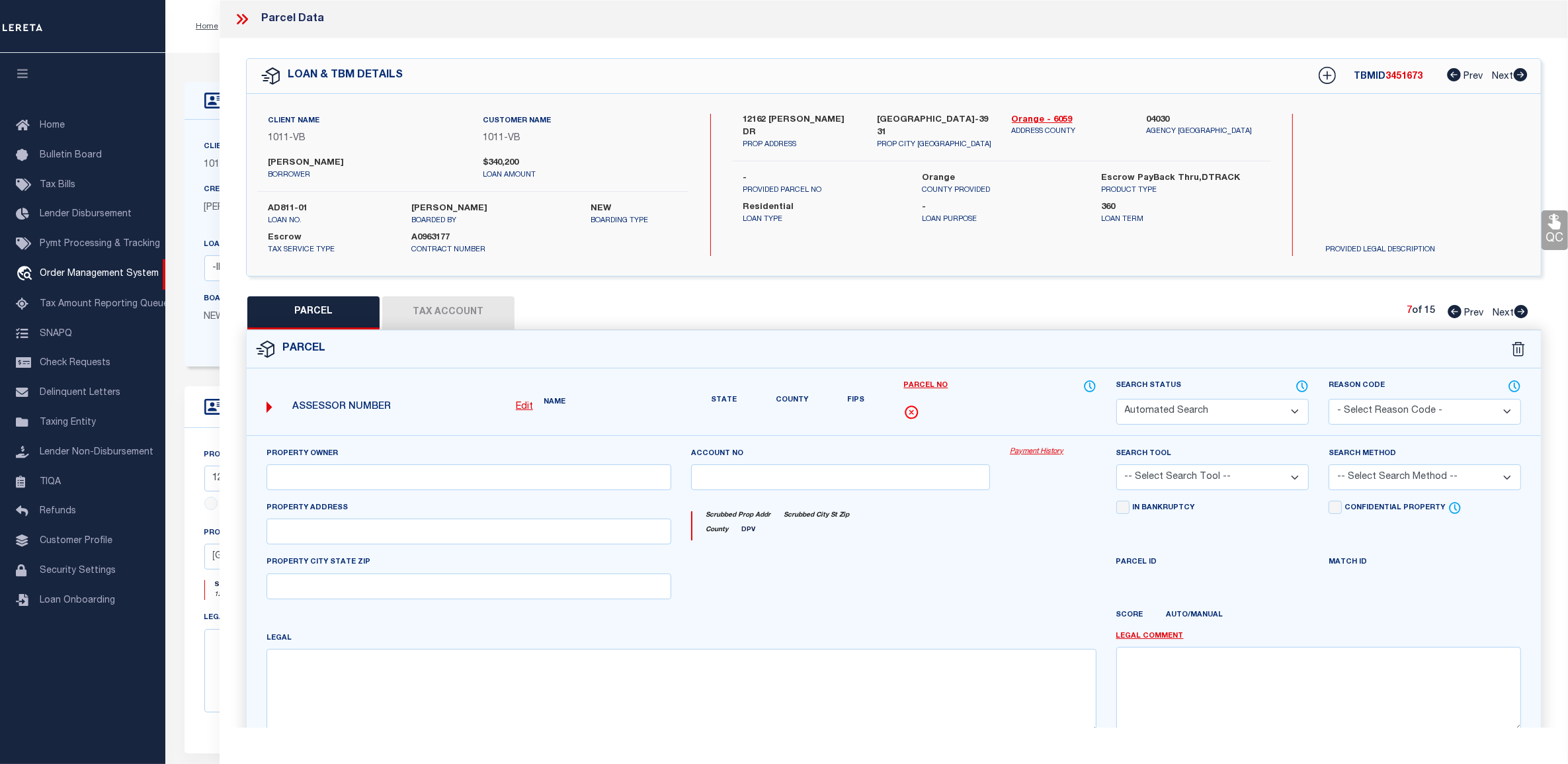
checkbox input "false"
type input "GARDEN GROVE, CA 92840"
type textarea "N TR 5503 BLK LOT 3"
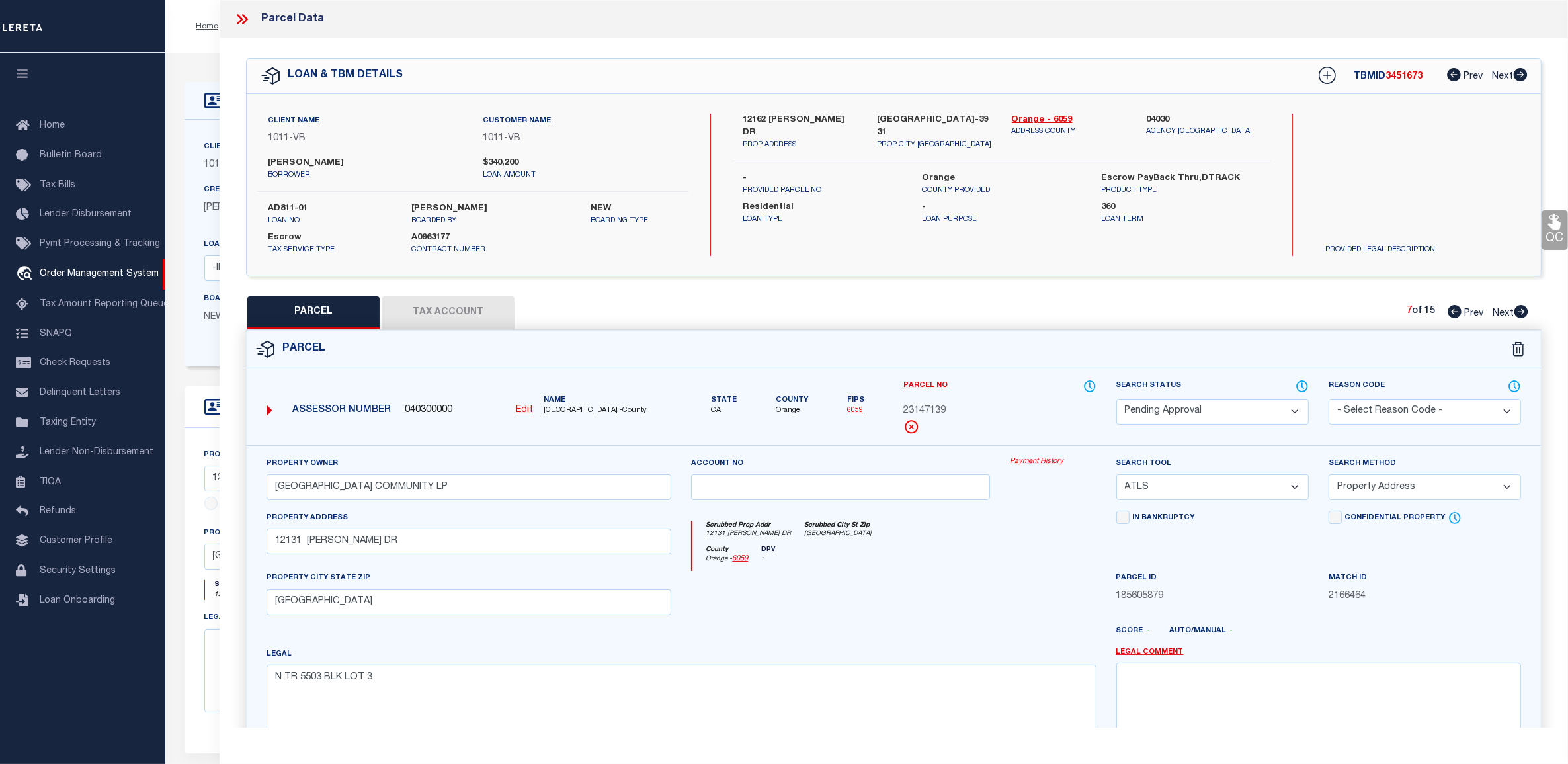
click at [255, 20] on div at bounding box center [247, 19] width 28 height 17
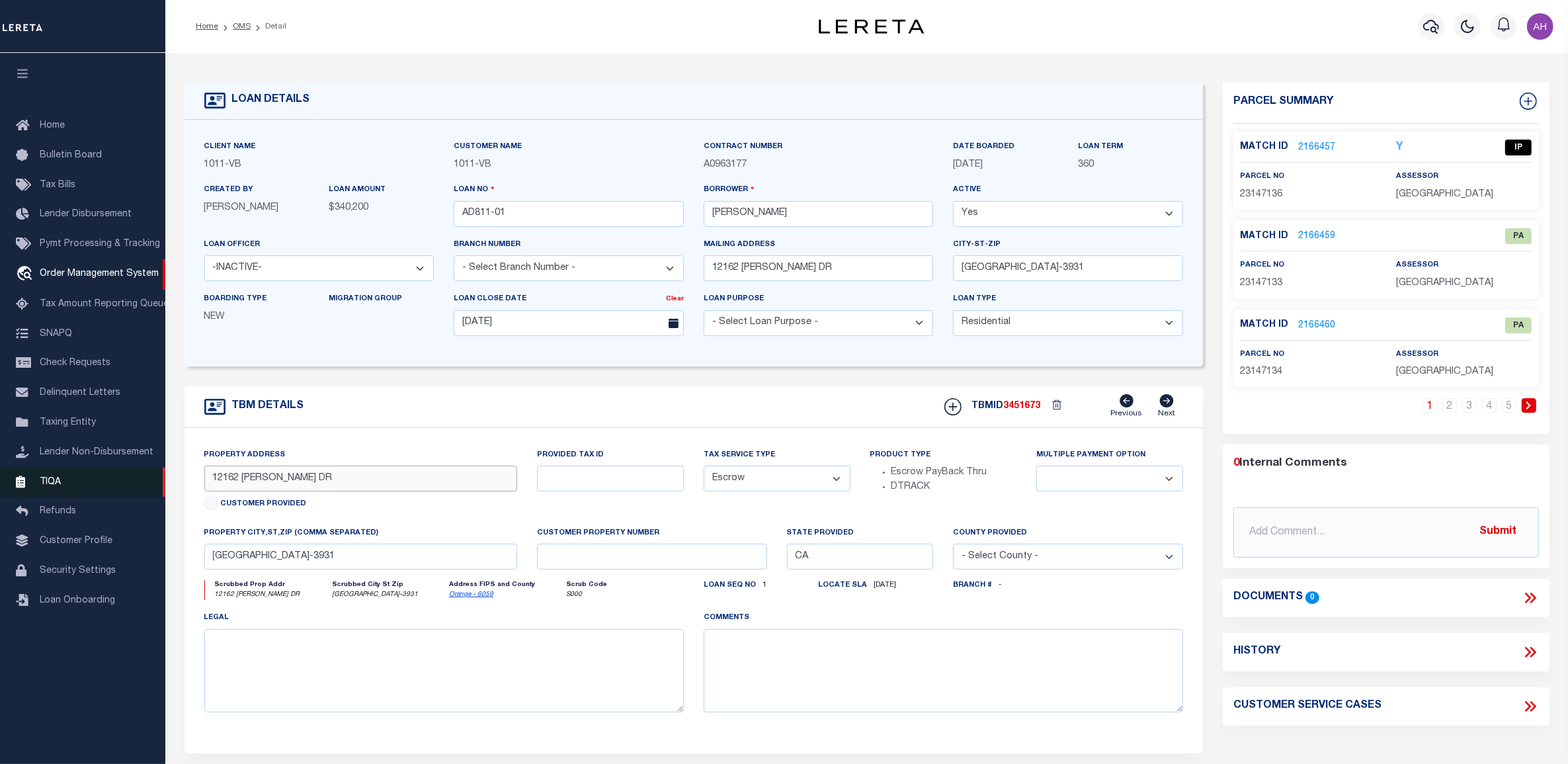
drag, startPoint x: 332, startPoint y: 483, endPoint x: 149, endPoint y: 480, distance: 183.0
click at [149, 480] on div "Home OMS Detail" at bounding box center [784, 502] width 1568 height 1005
drag, startPoint x: 374, startPoint y: 559, endPoint x: 209, endPoint y: 562, distance: 165.0
click at [209, 562] on input "[GEOGRAPHIC_DATA]-3931" at bounding box center [361, 556] width 313 height 26
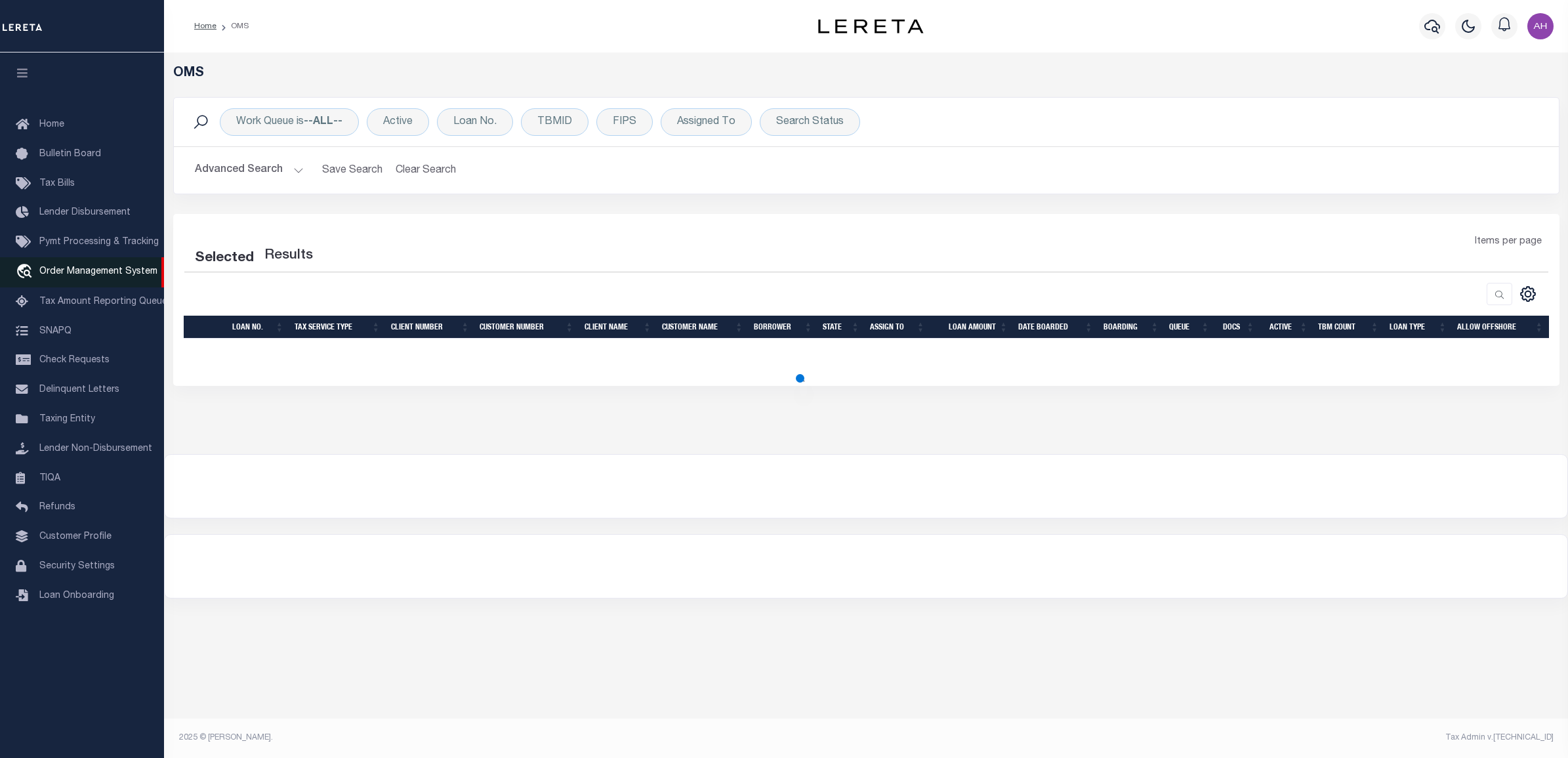
select select "200"
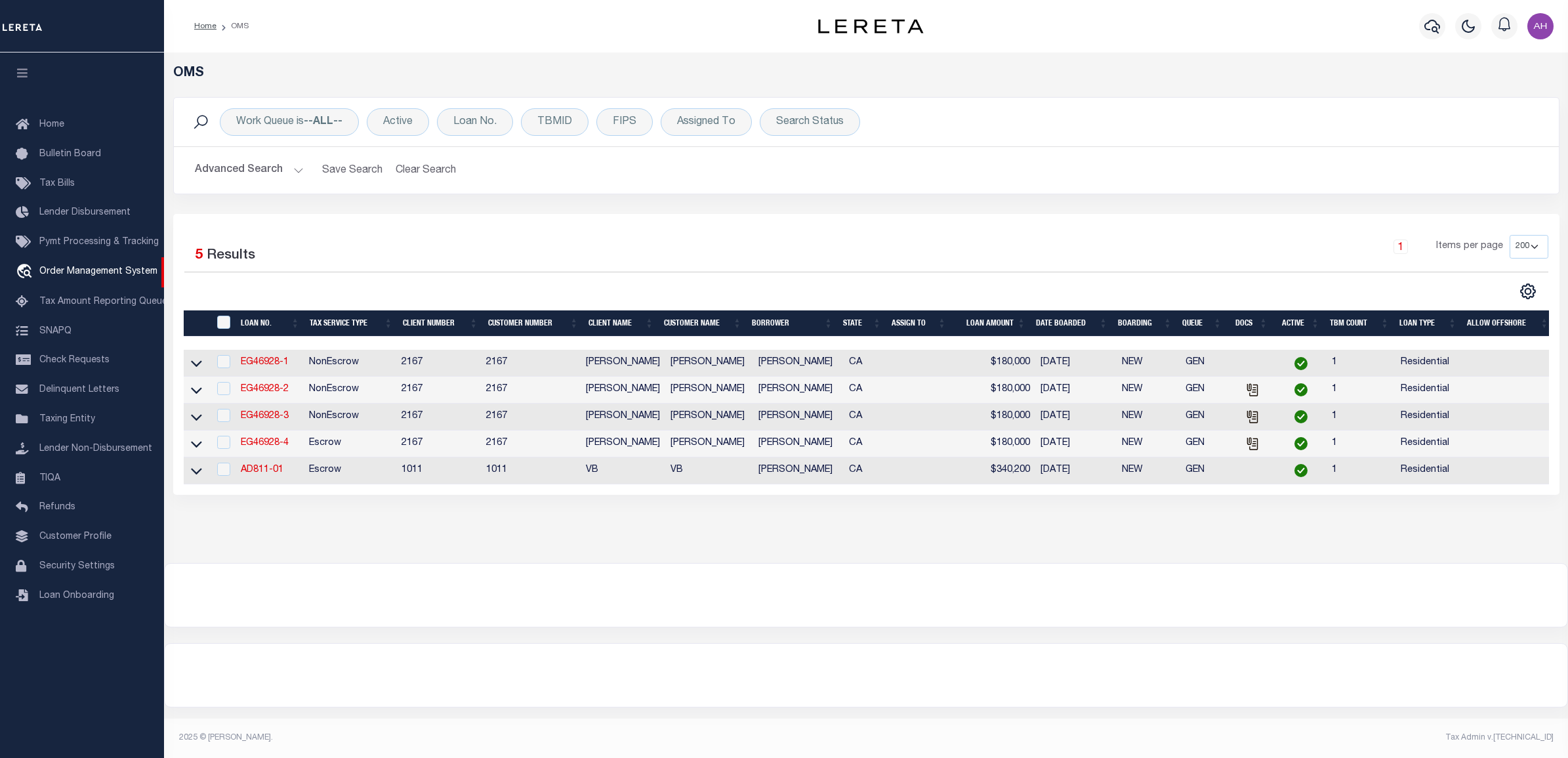
click at [290, 178] on button "Advanced Search" at bounding box center [249, 170] width 109 height 26
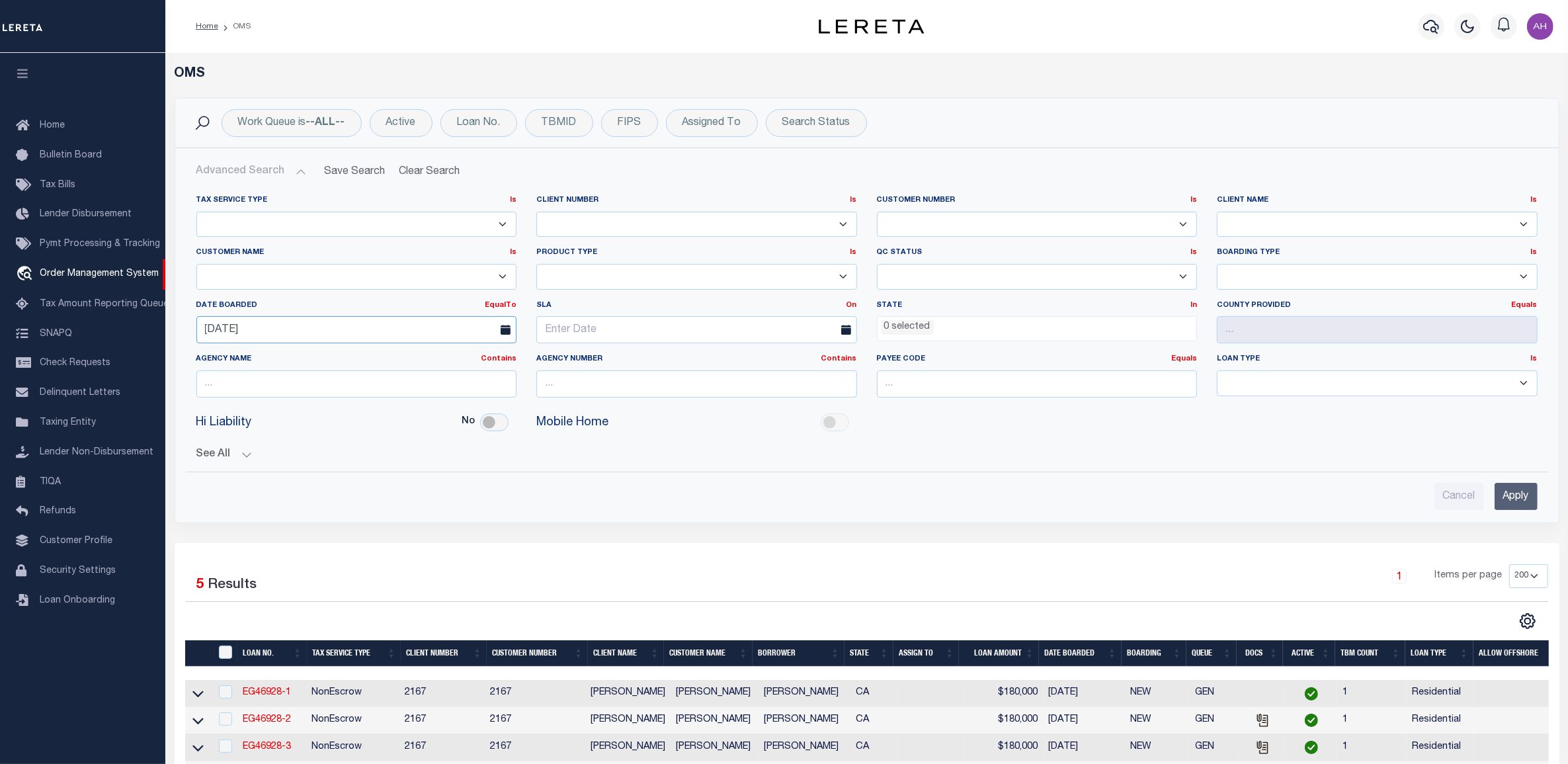
click at [306, 334] on input "[DATE]" at bounding box center [356, 330] width 321 height 27
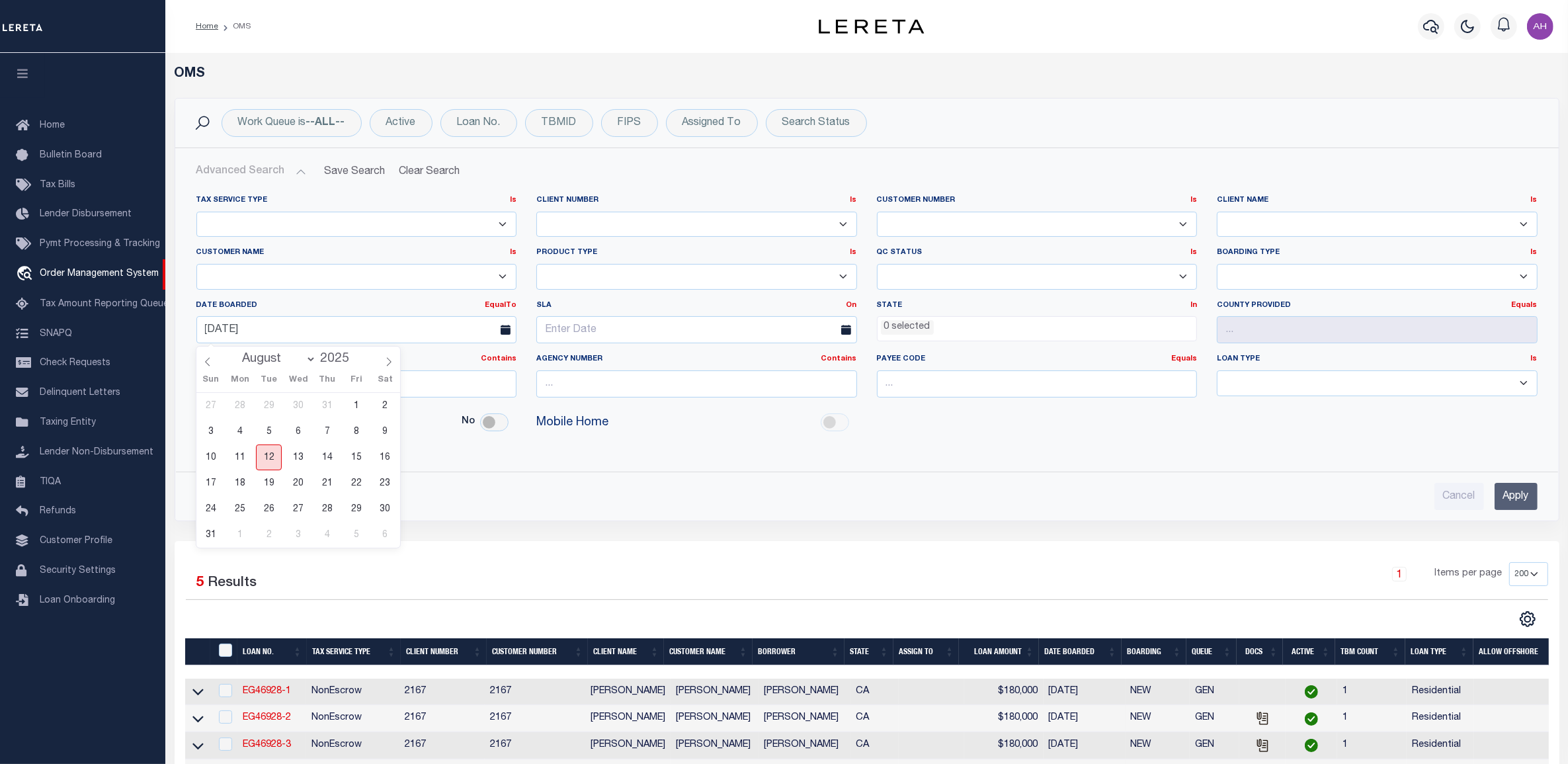
click at [267, 458] on span "12" at bounding box center [268, 457] width 26 height 26
type input "[DATE]"
click at [1512, 497] on input "Apply" at bounding box center [1516, 496] width 43 height 27
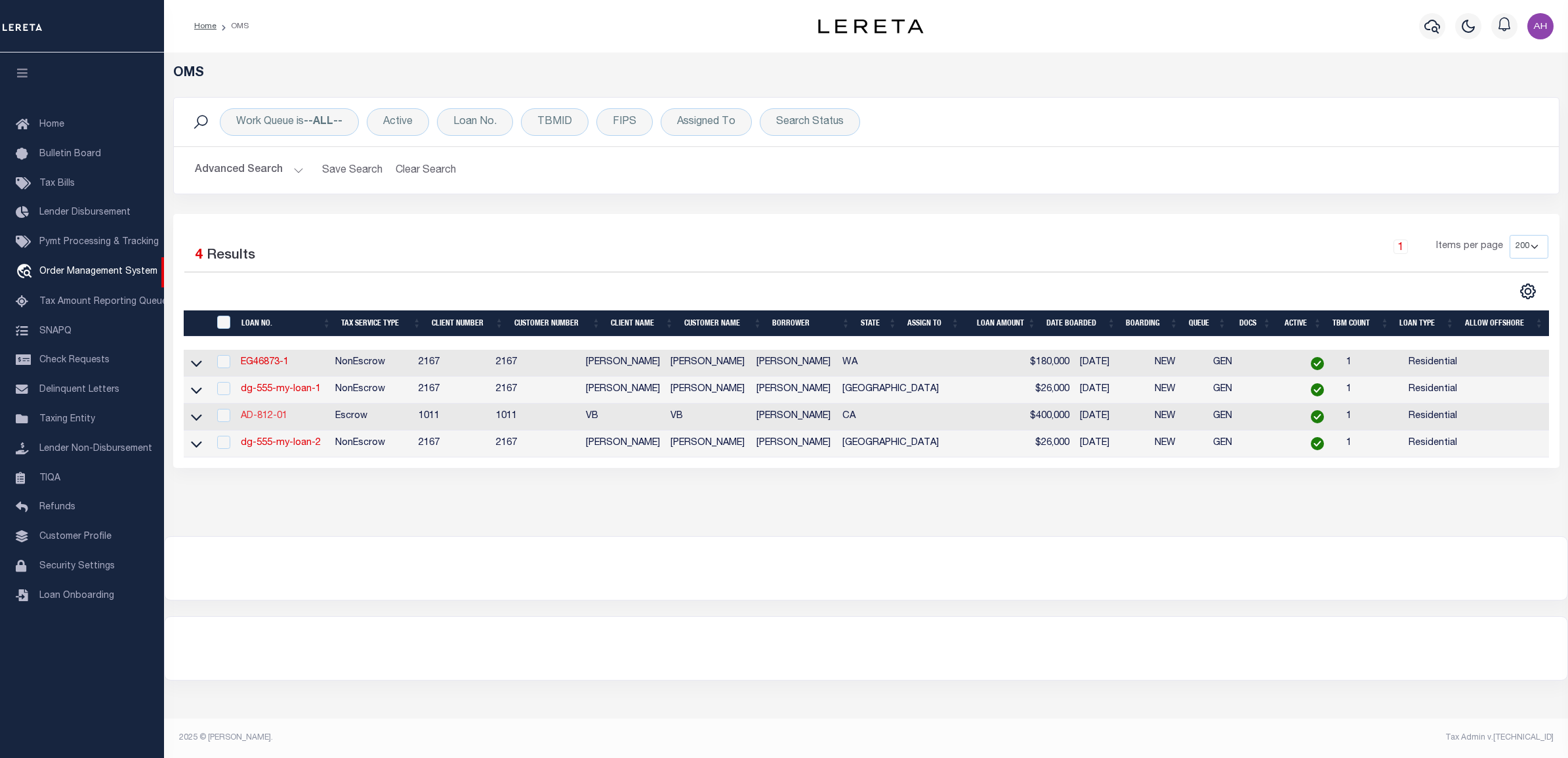
click at [270, 421] on link "AD-812-01" at bounding box center [264, 416] width 47 height 9
type input "AD-812-01"
type input "[PERSON_NAME]"
select select
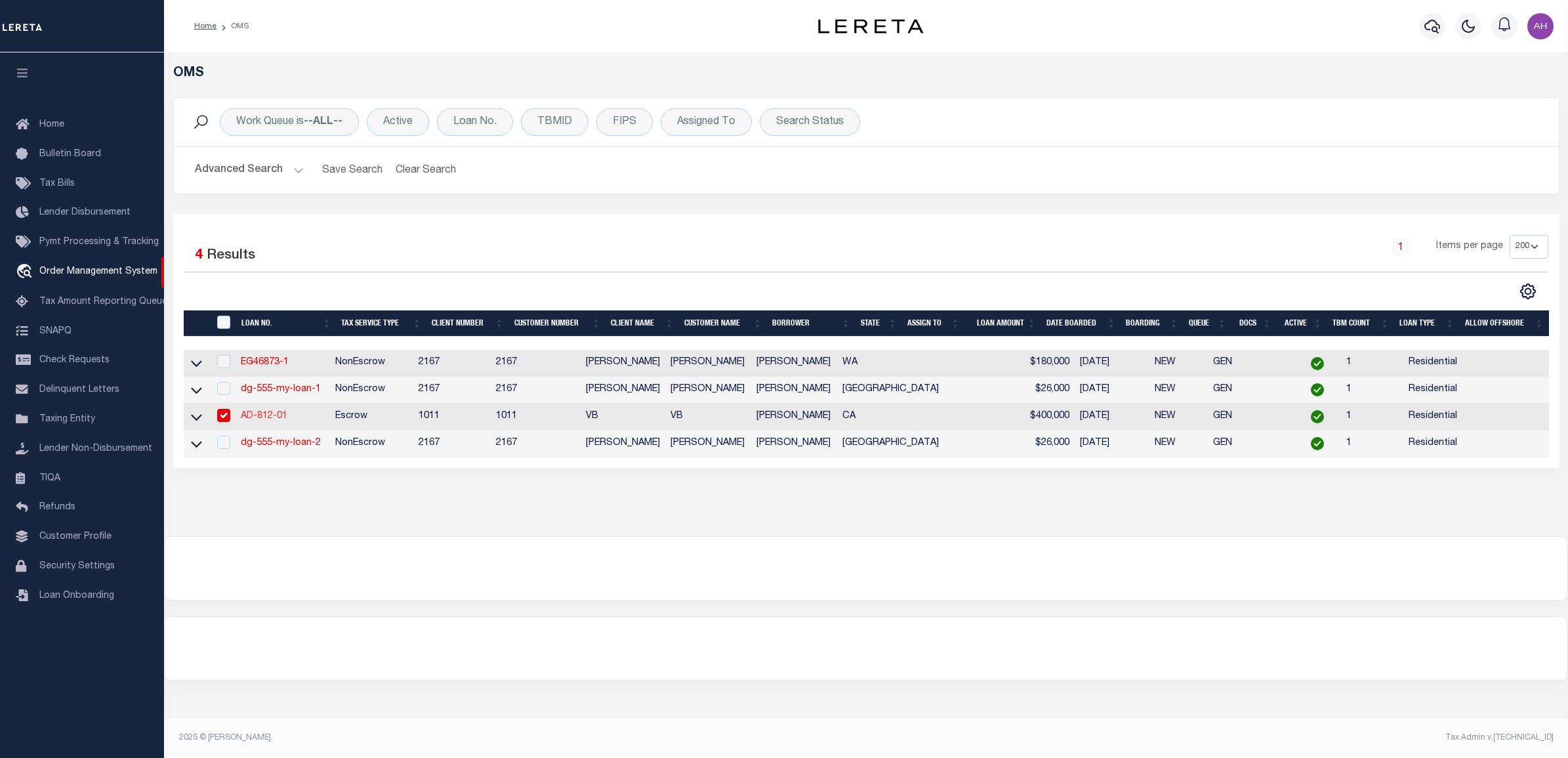
type input "12162 [PERSON_NAME] DR"
type input "[GEOGRAPHIC_DATA]-3931"
type input "[DATE]"
select select "10"
select select "Escrow"
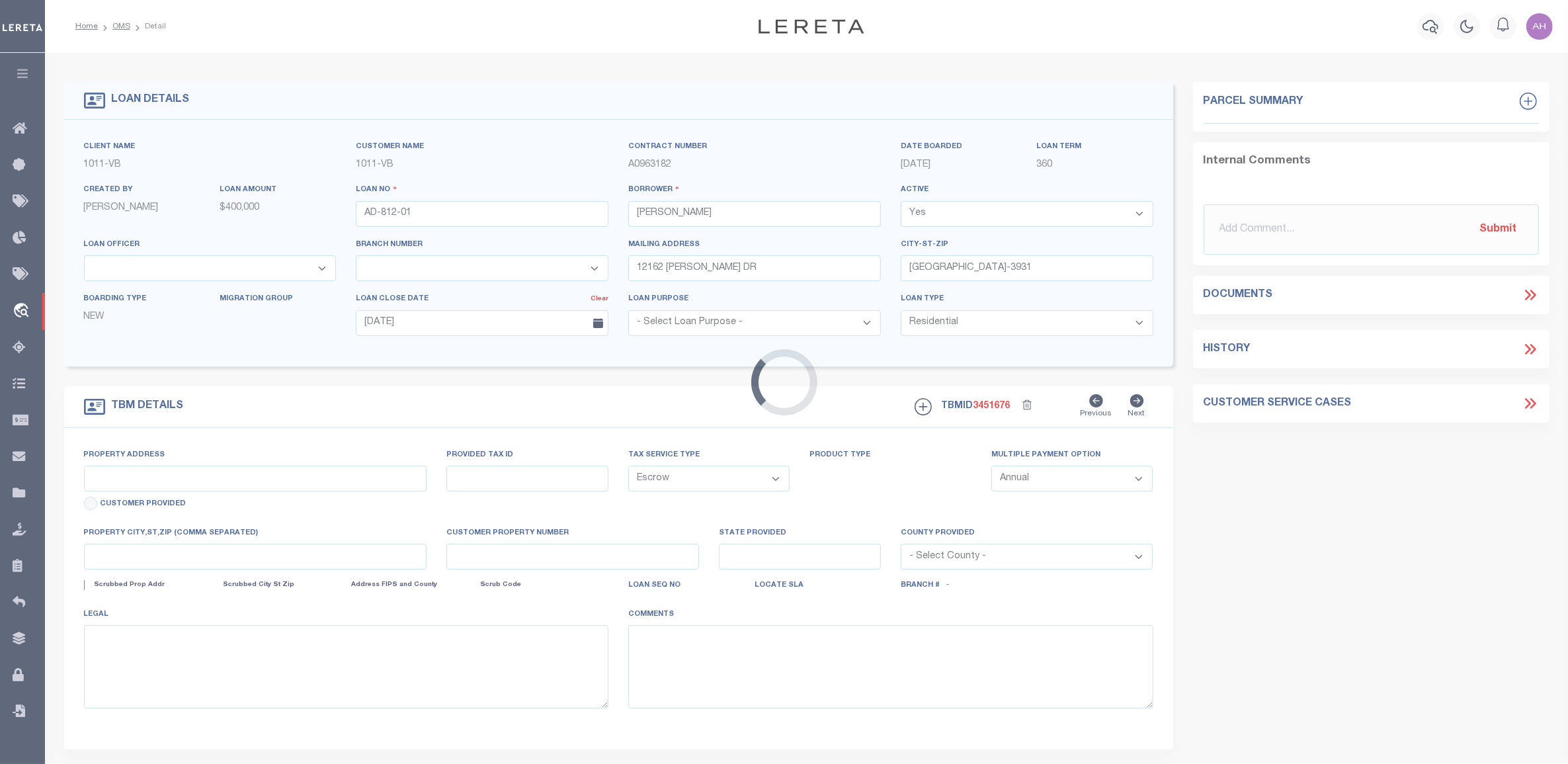
type input "12162 [PERSON_NAME] DR"
select select
type input "[GEOGRAPHIC_DATA]-3931"
type input "CA"
select select "19653"
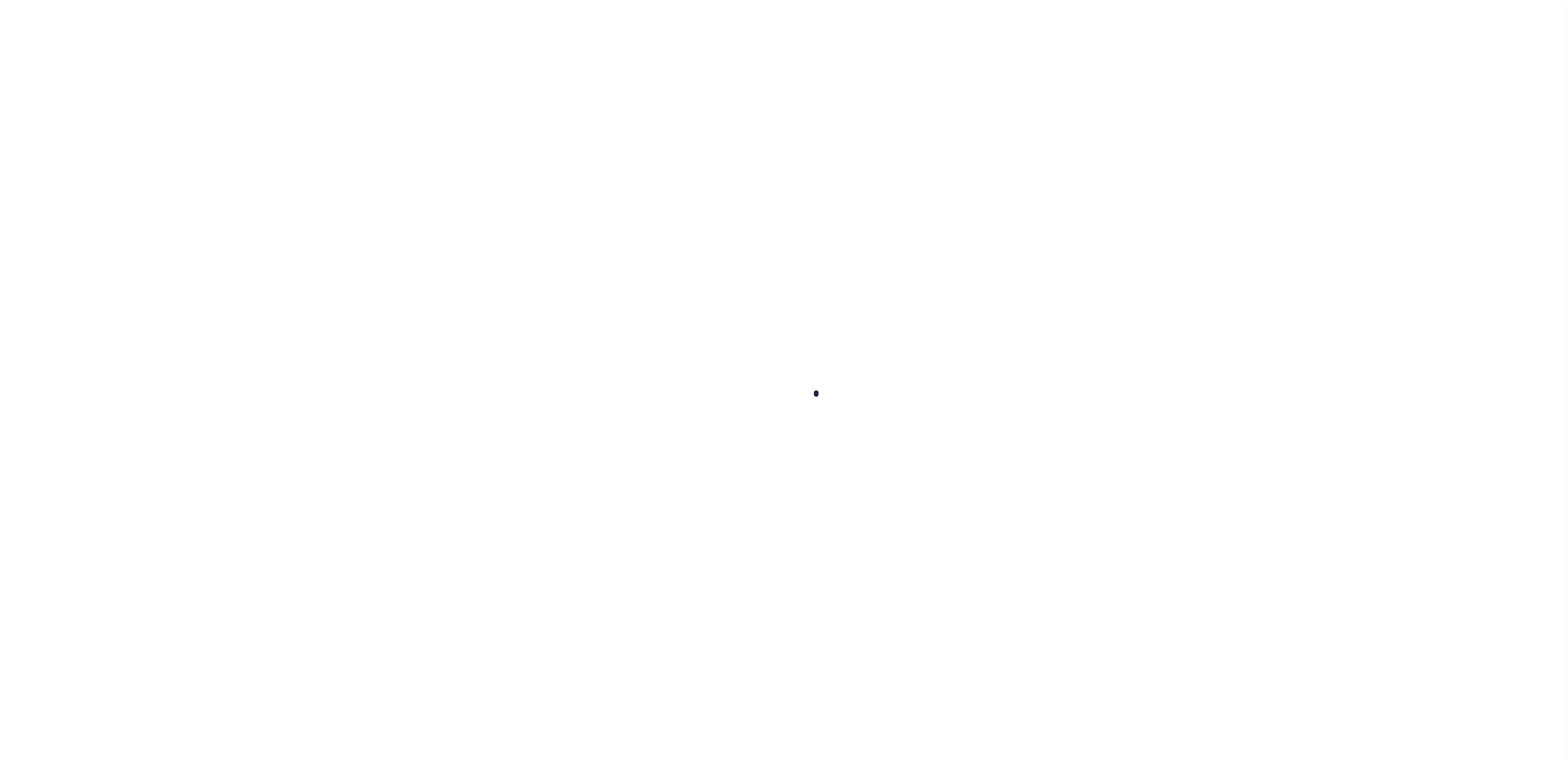
type input "AD-812-01"
type input "[PERSON_NAME]"
select select
type input "12162 [PERSON_NAME] DR"
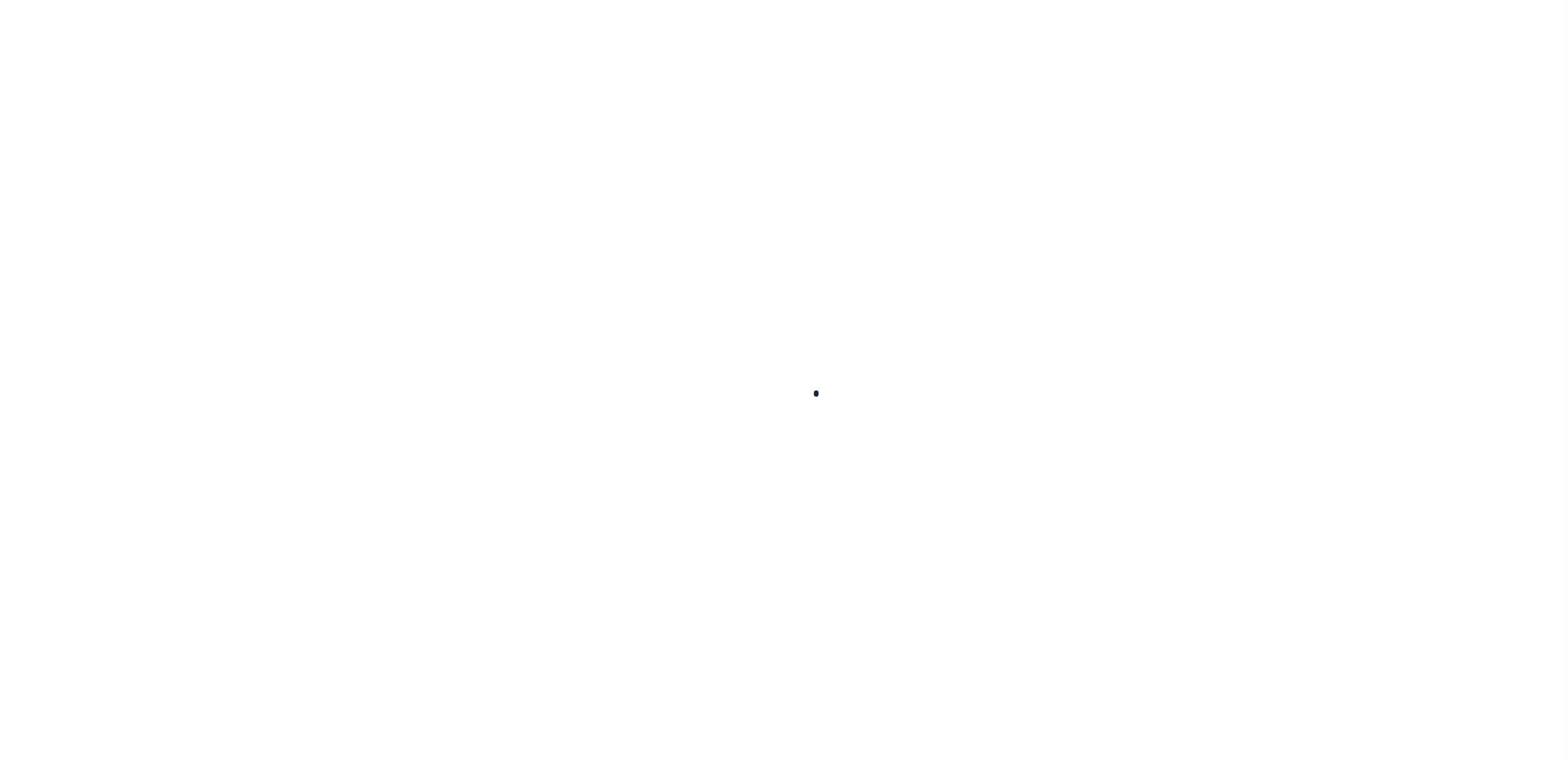
type input "[GEOGRAPHIC_DATA]-3931"
type input "[DATE]"
select select "10"
select select "Escrow"
select select "19653"
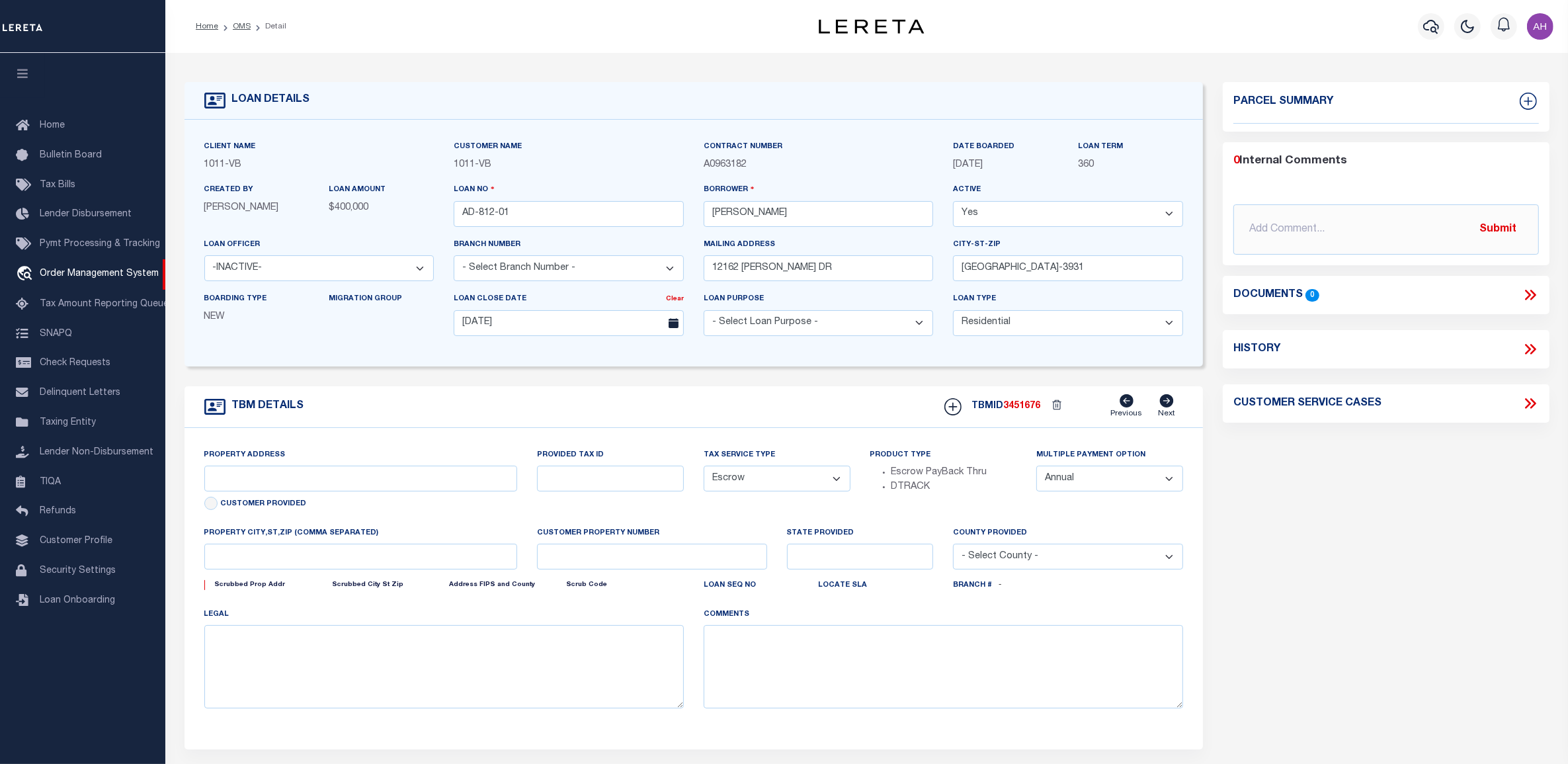
type input "12162 [PERSON_NAME] DR"
select select
type input "[GEOGRAPHIC_DATA]-3931"
type input "CA"
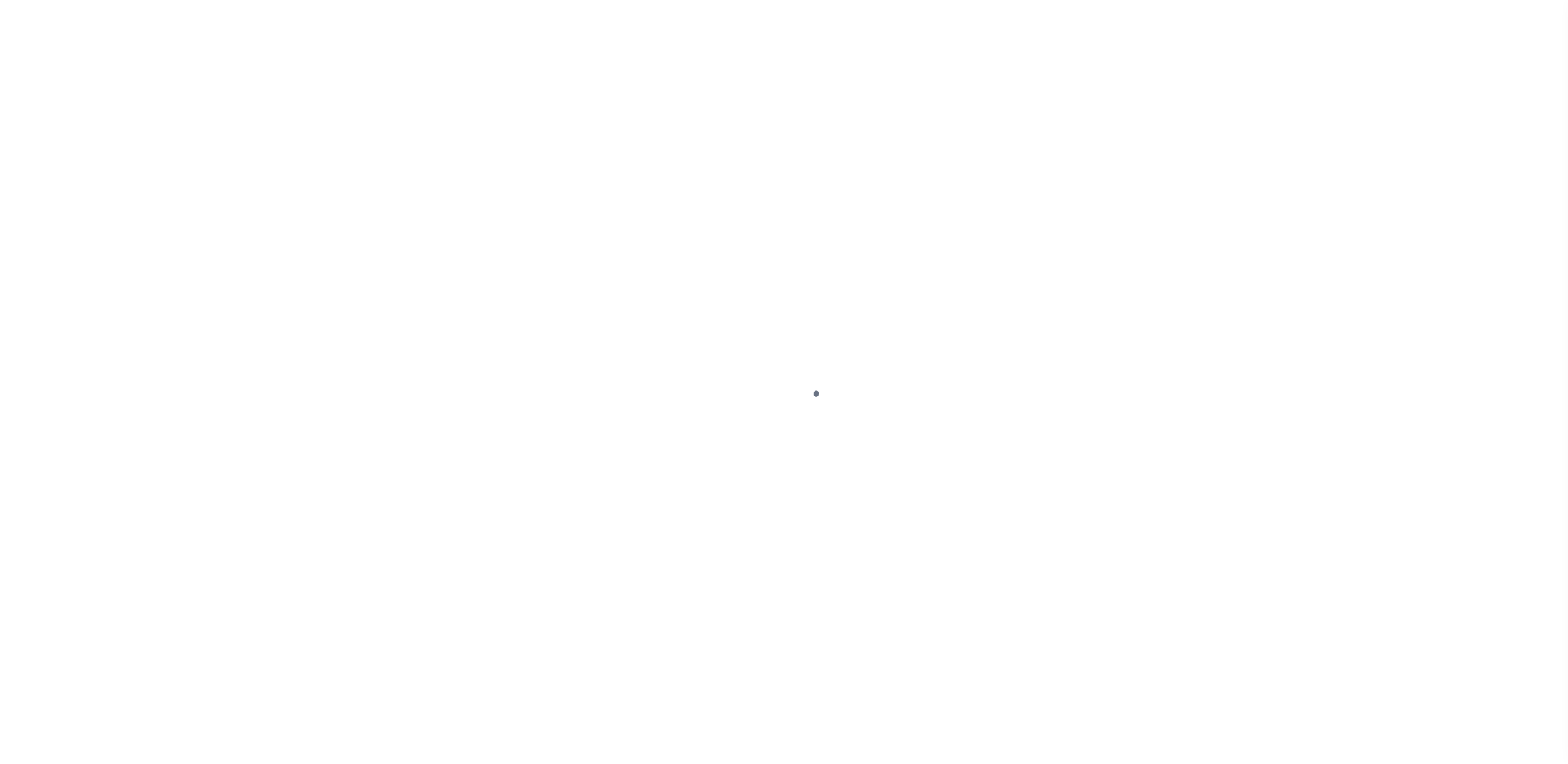
select select "10"
select select "Escrow"
type input "12162 [PERSON_NAME] DR"
select select
type input "[GEOGRAPHIC_DATA]-3931"
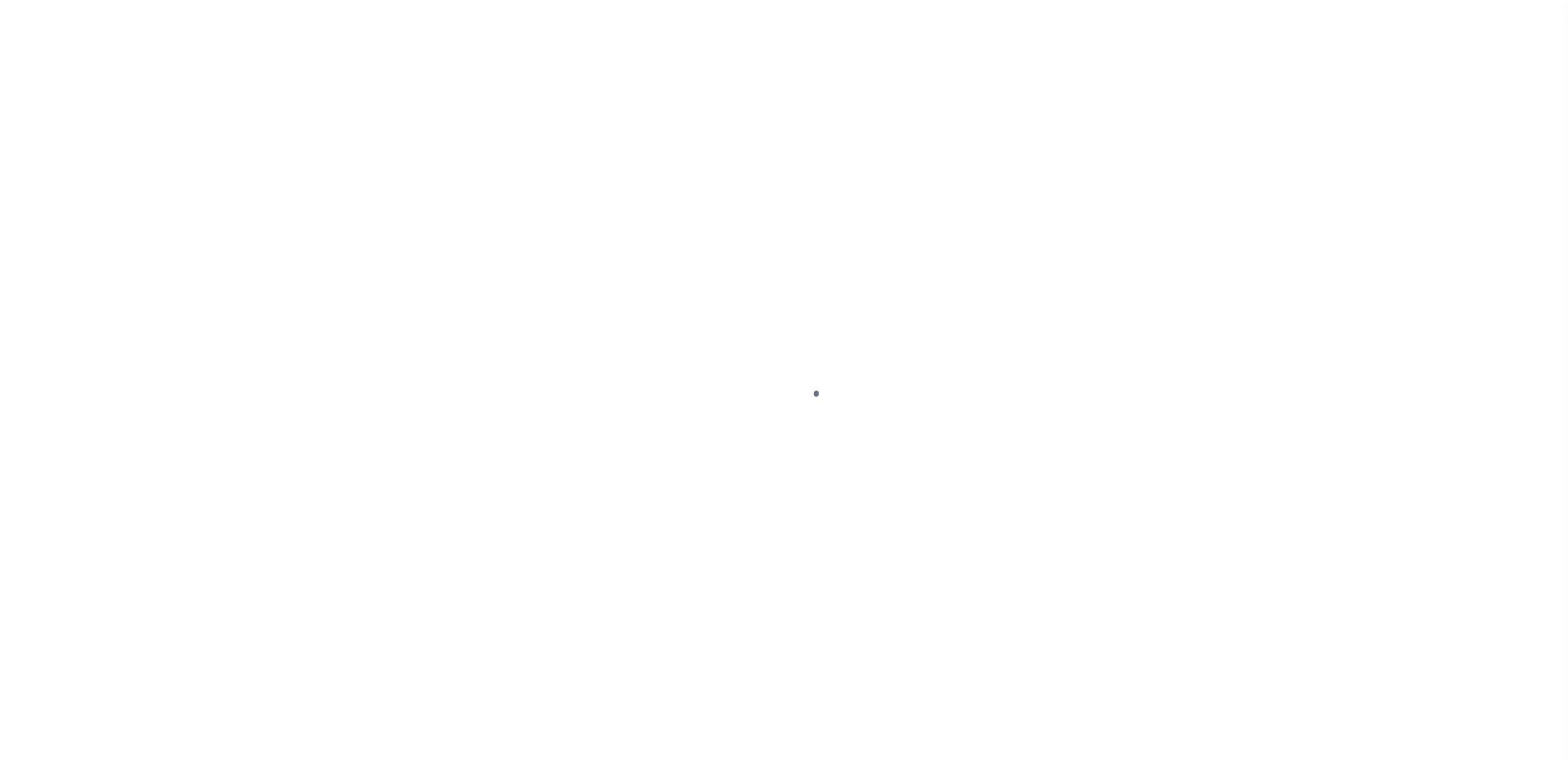
type input "CA"
select select "19653"
select select "10"
select select "Escrow"
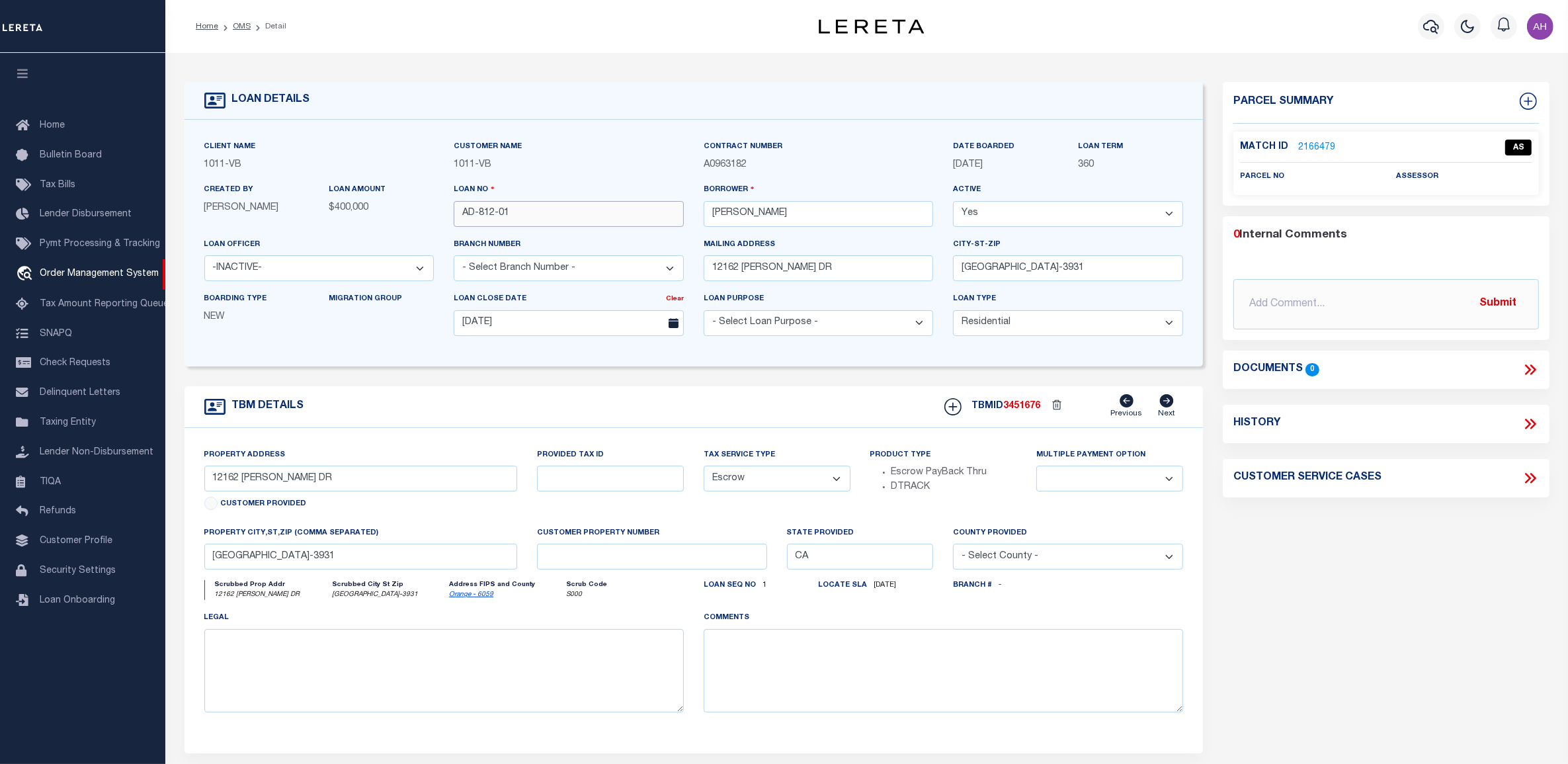
drag, startPoint x: 528, startPoint y: 209, endPoint x: 399, endPoint y: 187, distance: 130.9
click at [399, 187] on div "Client Name 1011 - VB Customer Name 1011 - VB" at bounding box center [694, 243] width 999 height 207
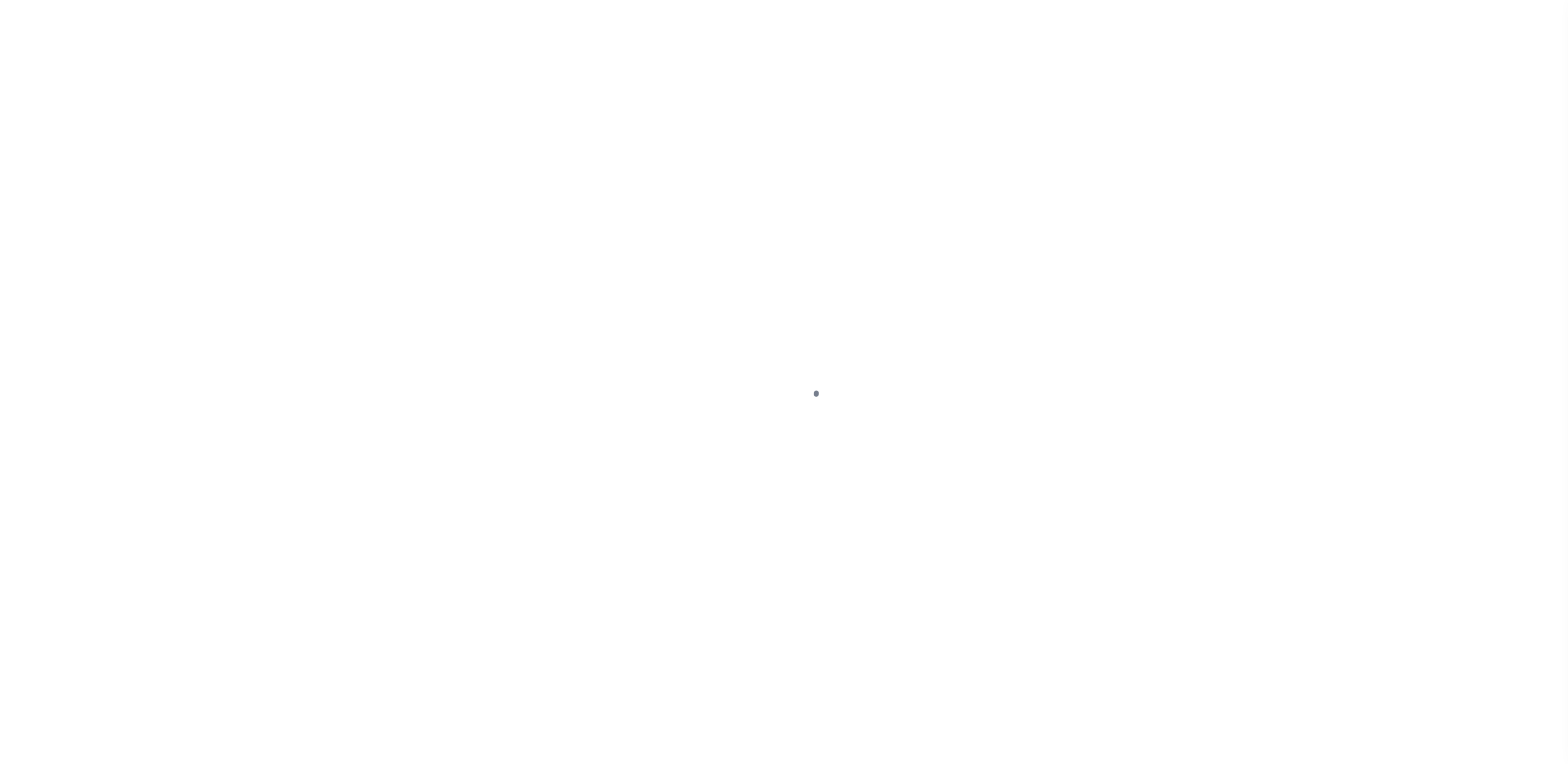
select select "10"
select select "Escrow"
type input "12162 [PERSON_NAME] DR"
select select
type input "[GEOGRAPHIC_DATA]-3931"
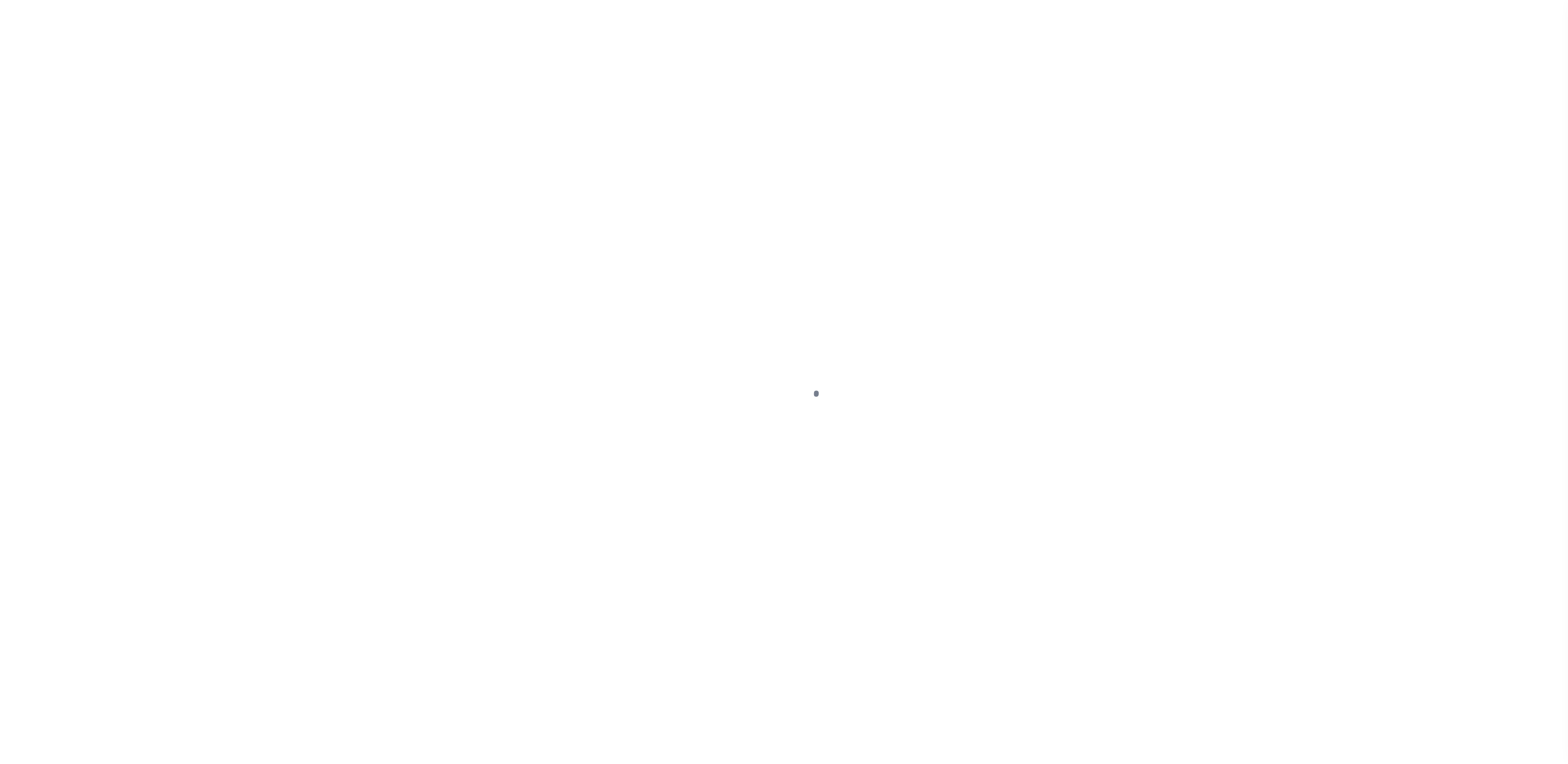
type input "CA"
select select
select select "19653"
select select "10"
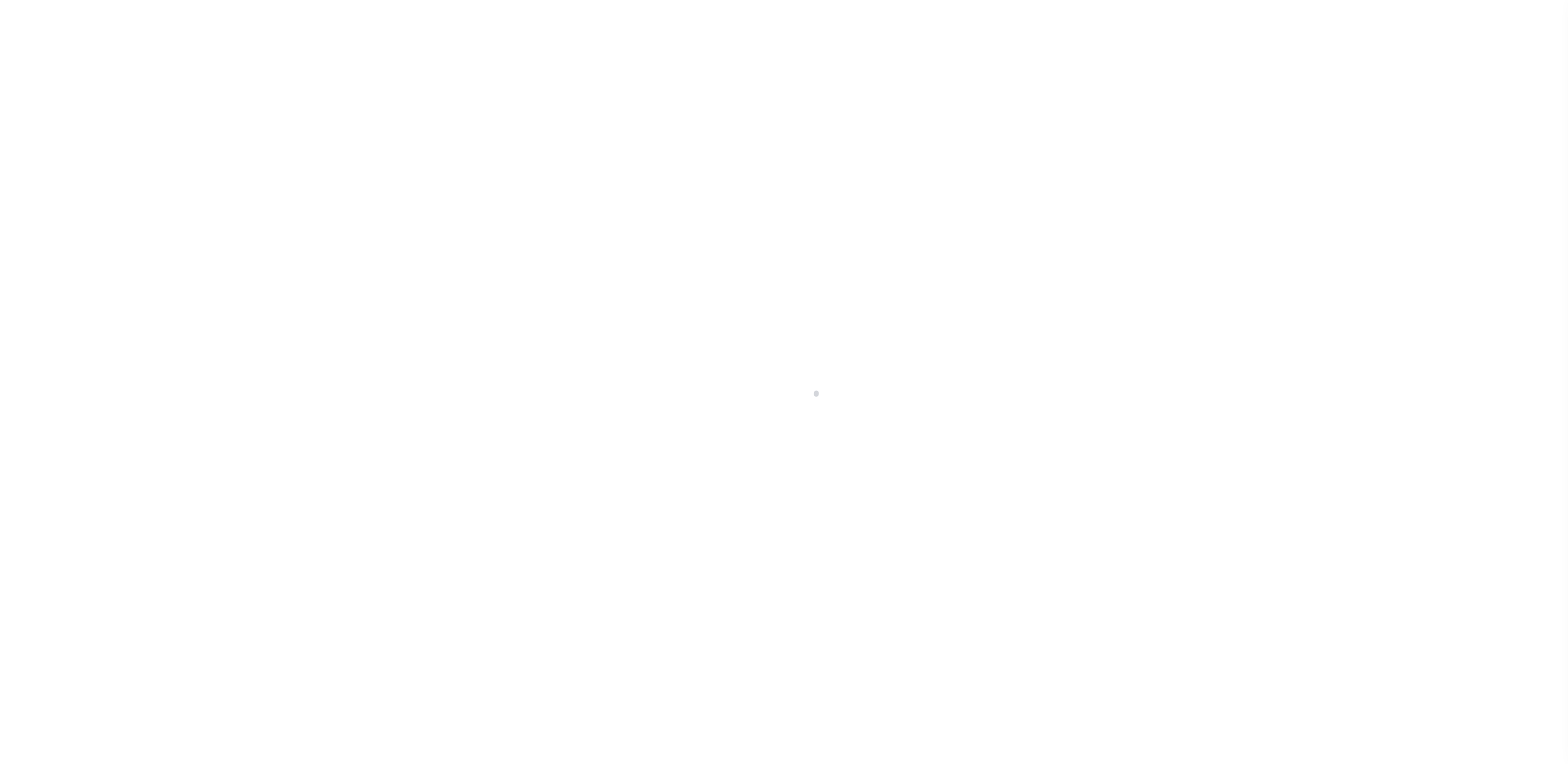
select select "Escrow"
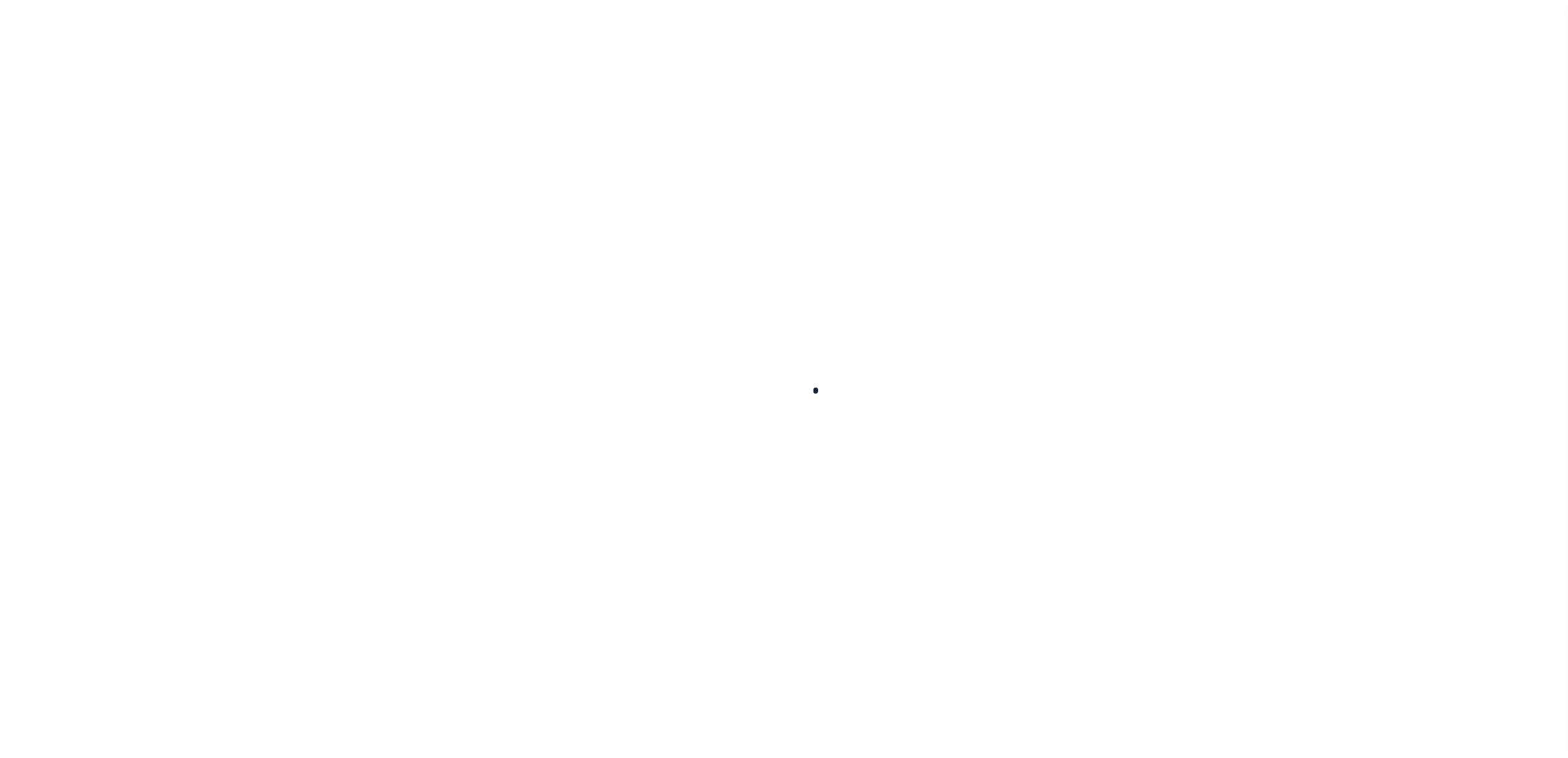
type input "AD-812-01"
type input "[PERSON_NAME]"
select select
type input "12162 [PERSON_NAME] DR"
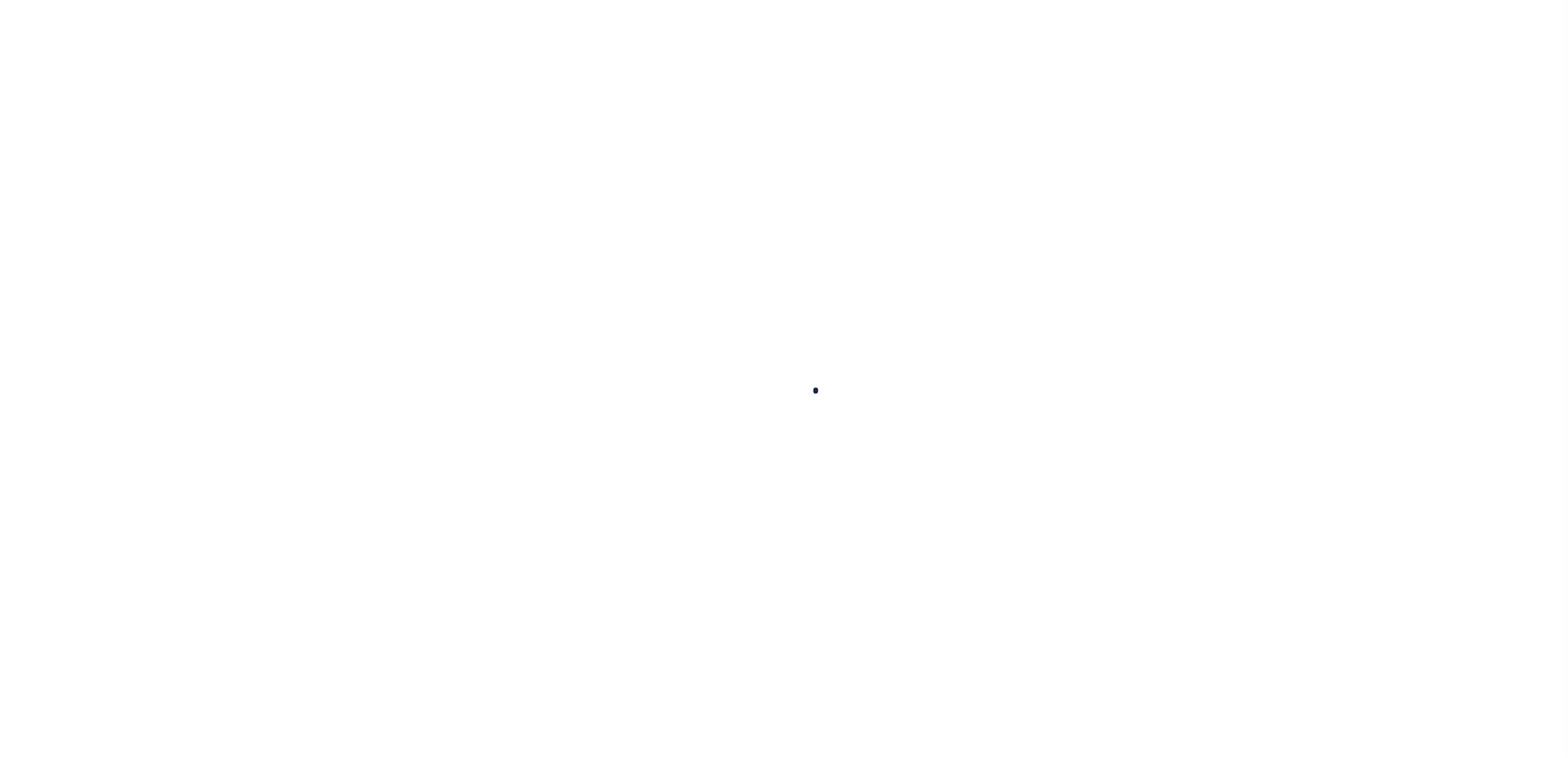
type input "[GEOGRAPHIC_DATA]-3931"
type input "[DATE]"
select select "10"
select select "Escrow"
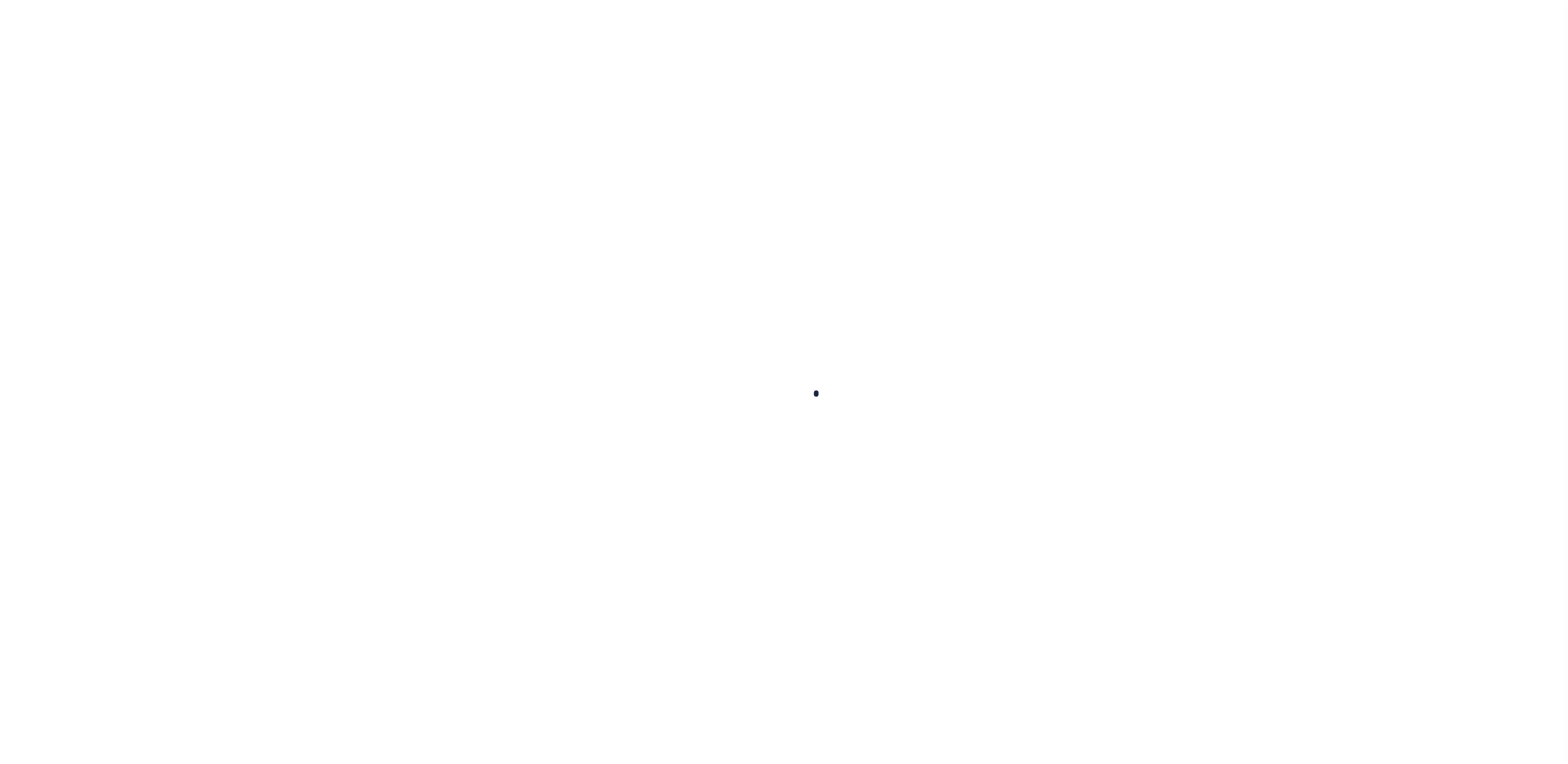
type input "12162 [PERSON_NAME] DR"
select select
type input "[GEOGRAPHIC_DATA]-3931"
type input "CA"
select select "19653"
